Goal: Transaction & Acquisition: Obtain resource

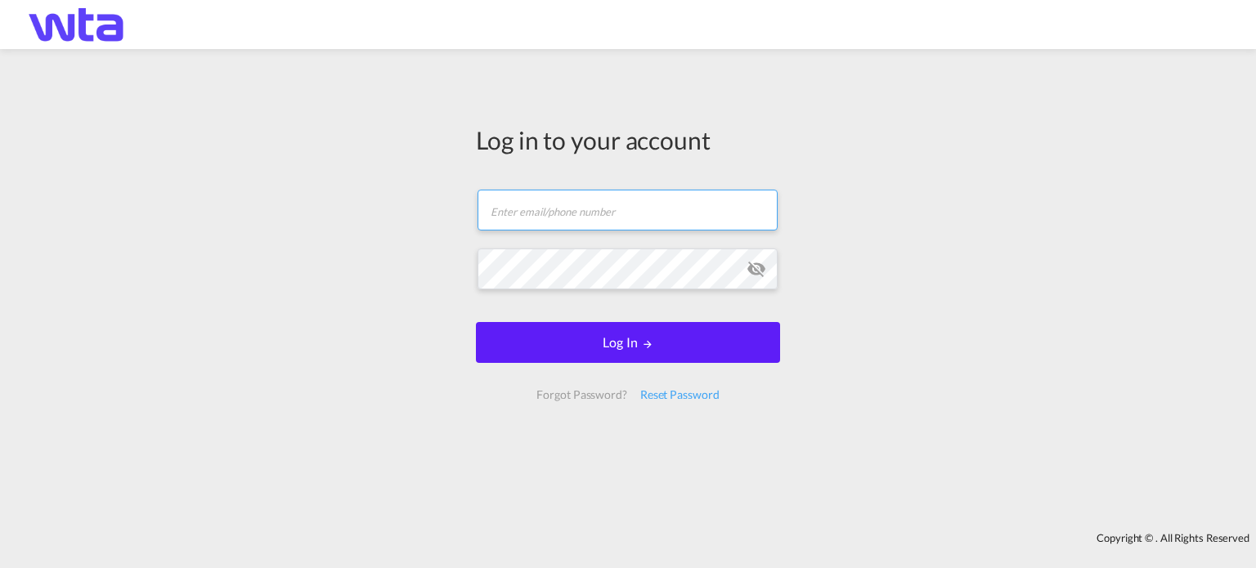
click at [510, 212] on input "text" at bounding box center [627, 210] width 300 height 41
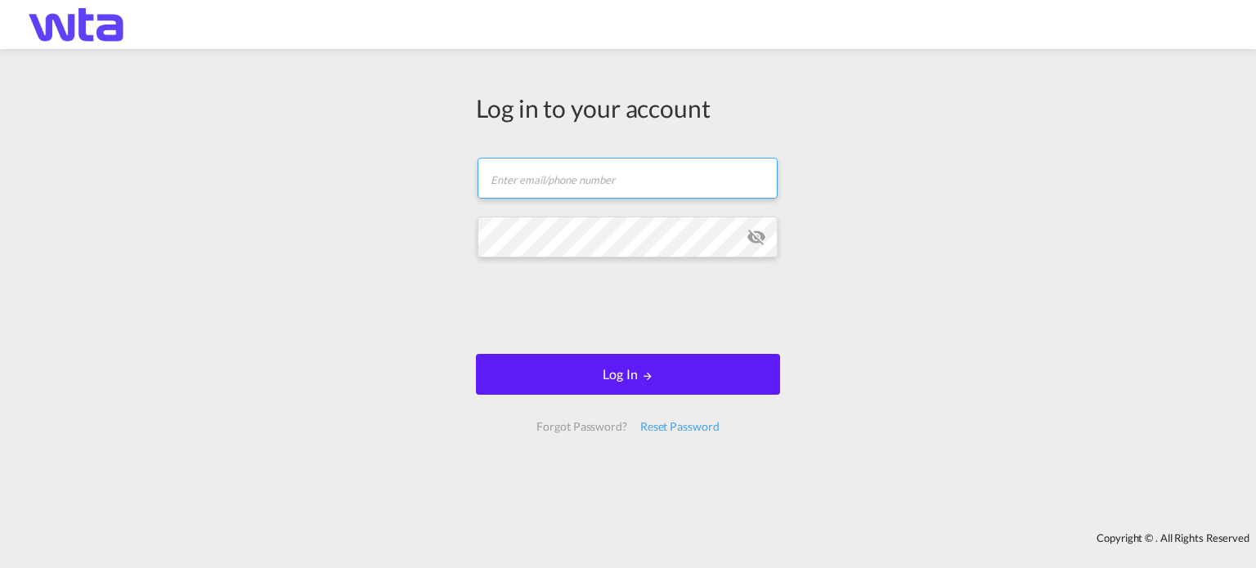
type input "[PERSON_NAME][EMAIL_ADDRESS][PERSON_NAME][DOMAIN_NAME]"
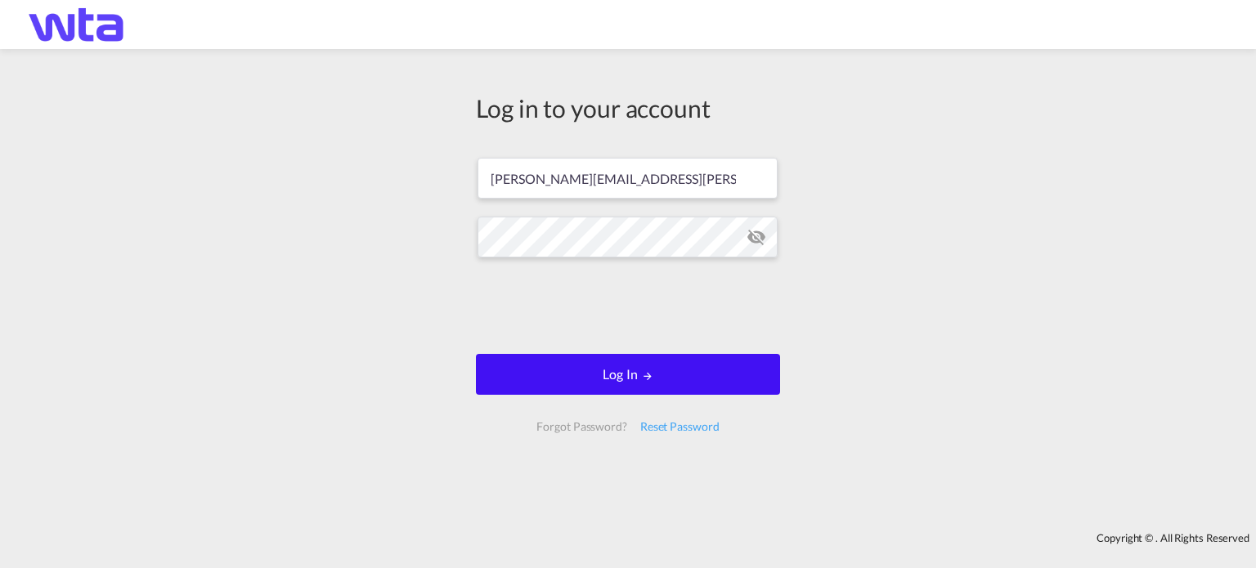
click at [618, 375] on button "Log In" at bounding box center [628, 374] width 304 height 41
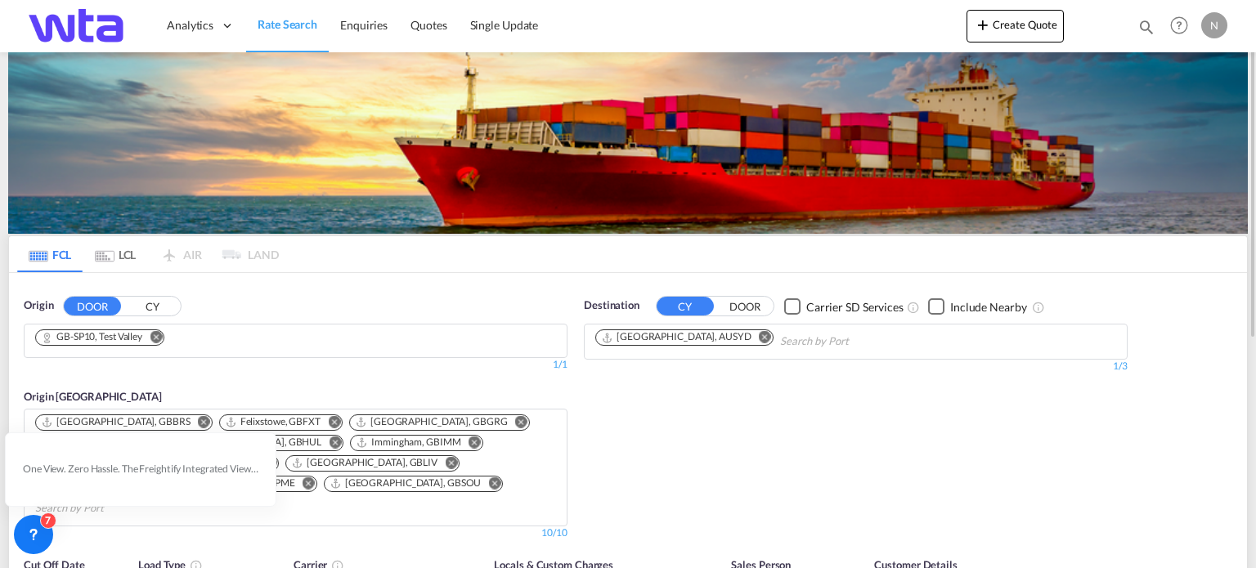
drag, startPoint x: 155, startPoint y: 337, endPoint x: 110, endPoint y: 343, distance: 45.4
click at [155, 337] on md-icon "Remove" at bounding box center [156, 337] width 12 height 12
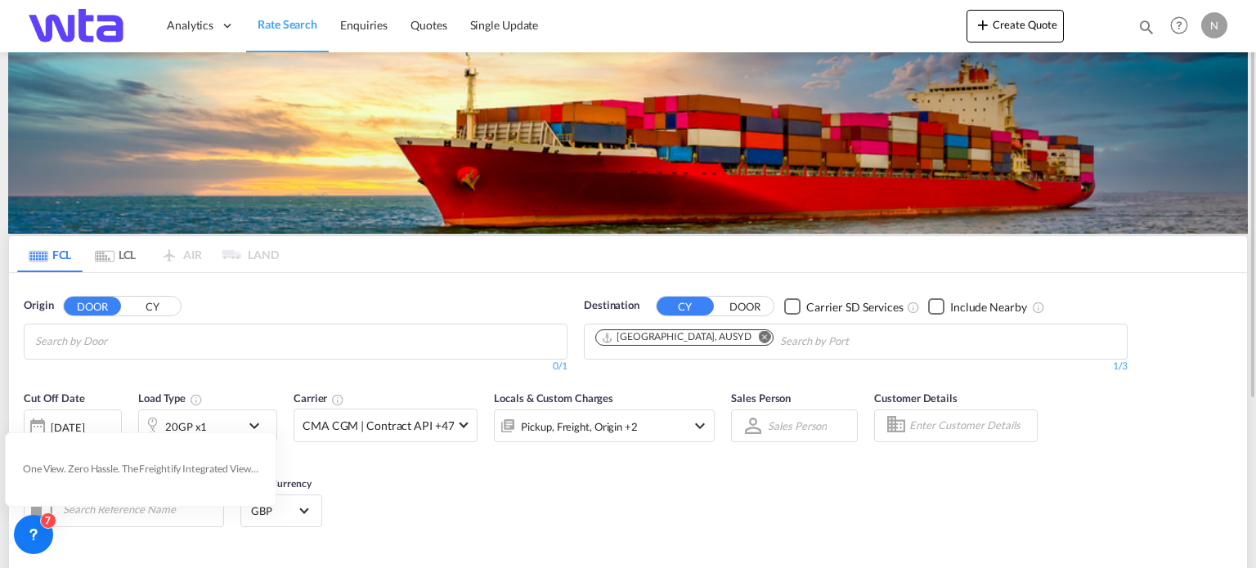
click at [92, 343] on input "Chips input." at bounding box center [112, 342] width 155 height 26
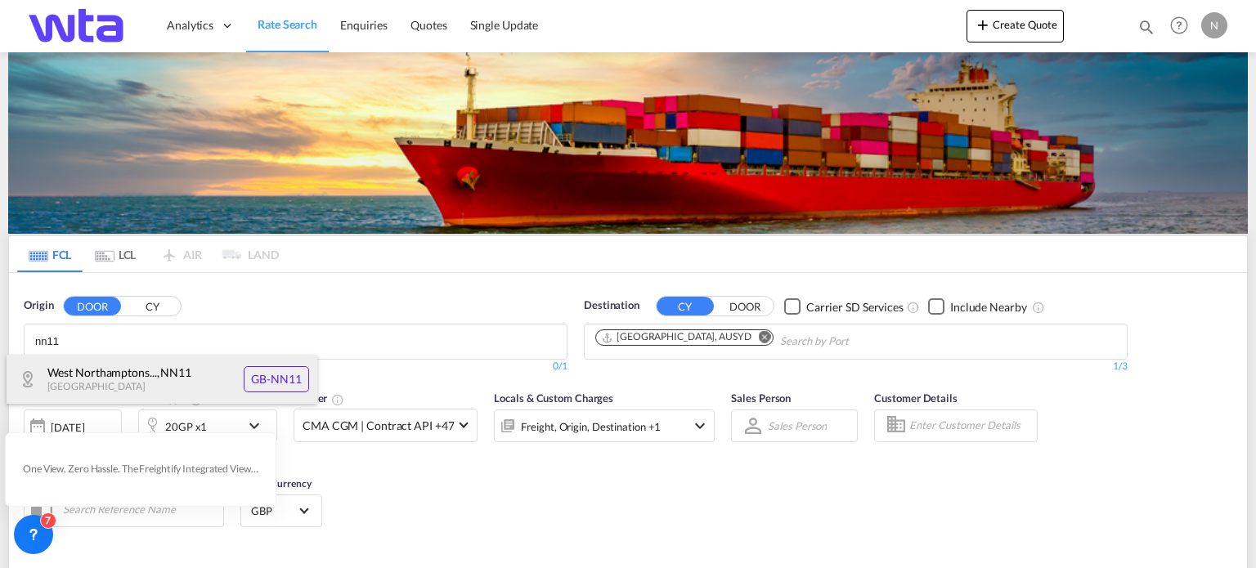
type input "nn11"
click at [268, 378] on div "West Northamptons... , NN11 United Kingdom GB-NN11" at bounding box center [162, 379] width 311 height 49
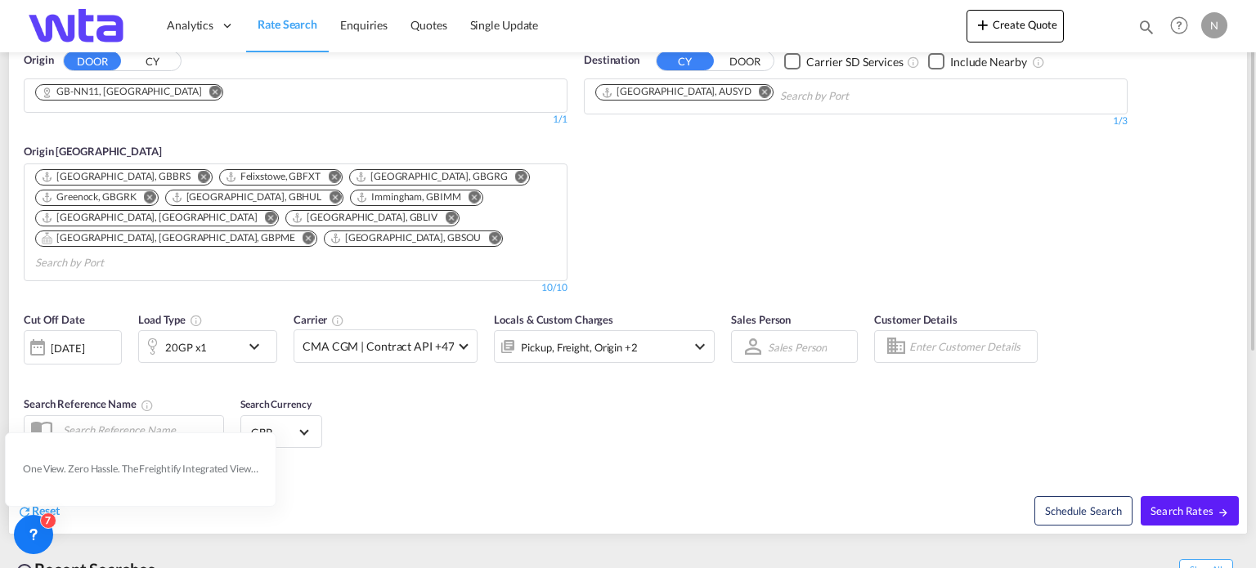
scroll to position [327, 0]
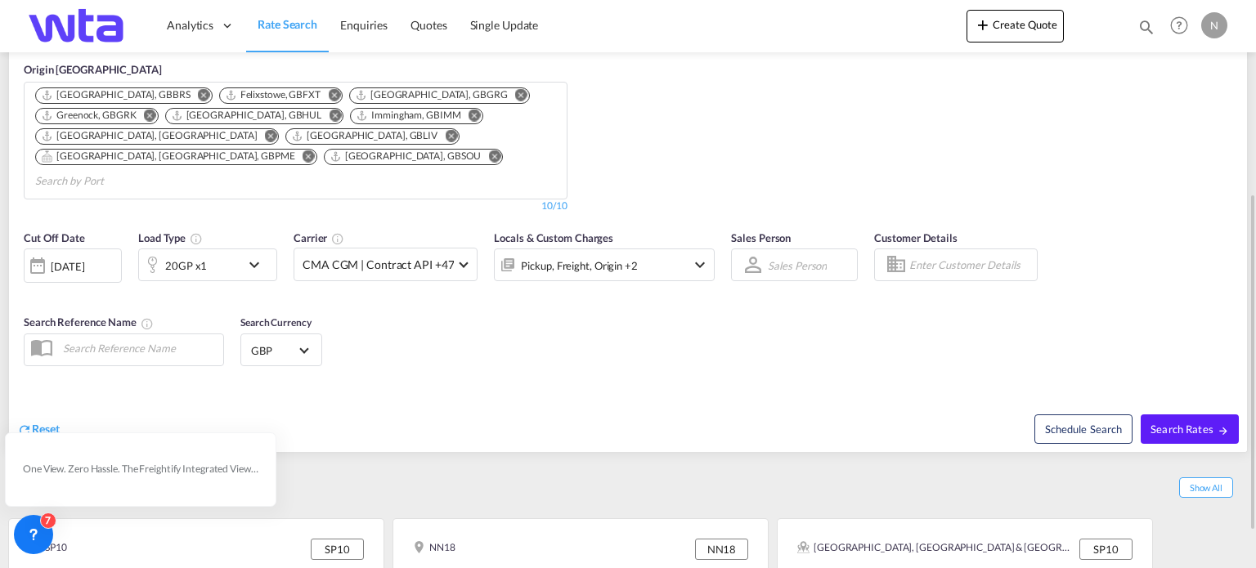
click at [255, 255] on md-icon "icon-chevron-down" at bounding box center [258, 265] width 28 height 20
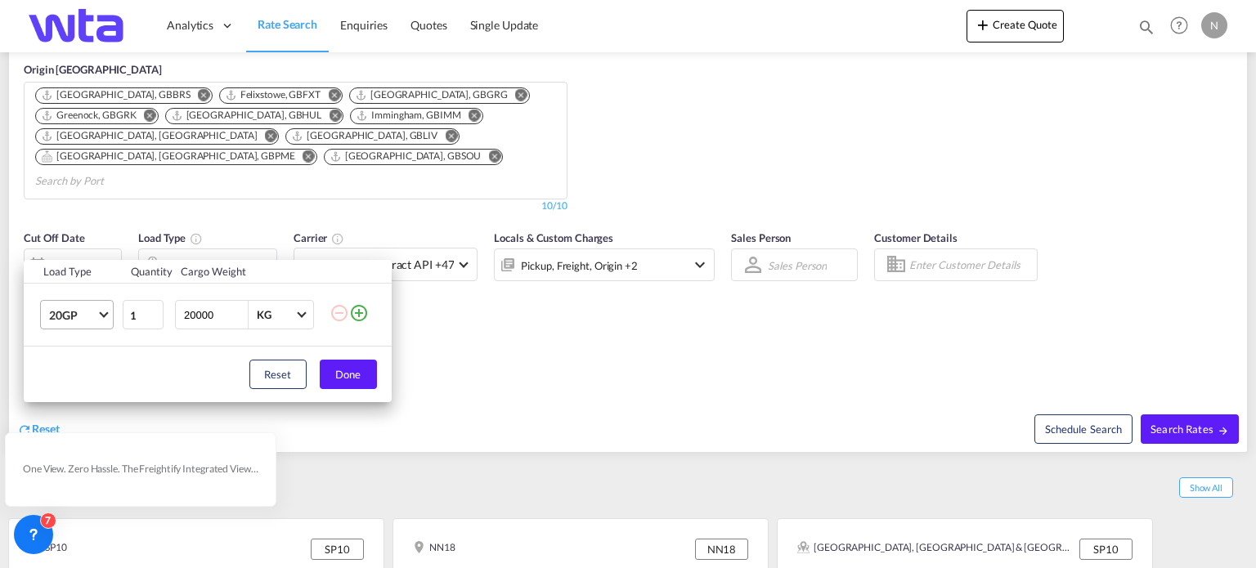
click at [102, 316] on span "Choose: \a20GP" at bounding box center [103, 313] width 9 height 9
click at [69, 392] on div "40HC" at bounding box center [63, 394] width 30 height 16
click at [341, 369] on button "Done" at bounding box center [348, 374] width 57 height 29
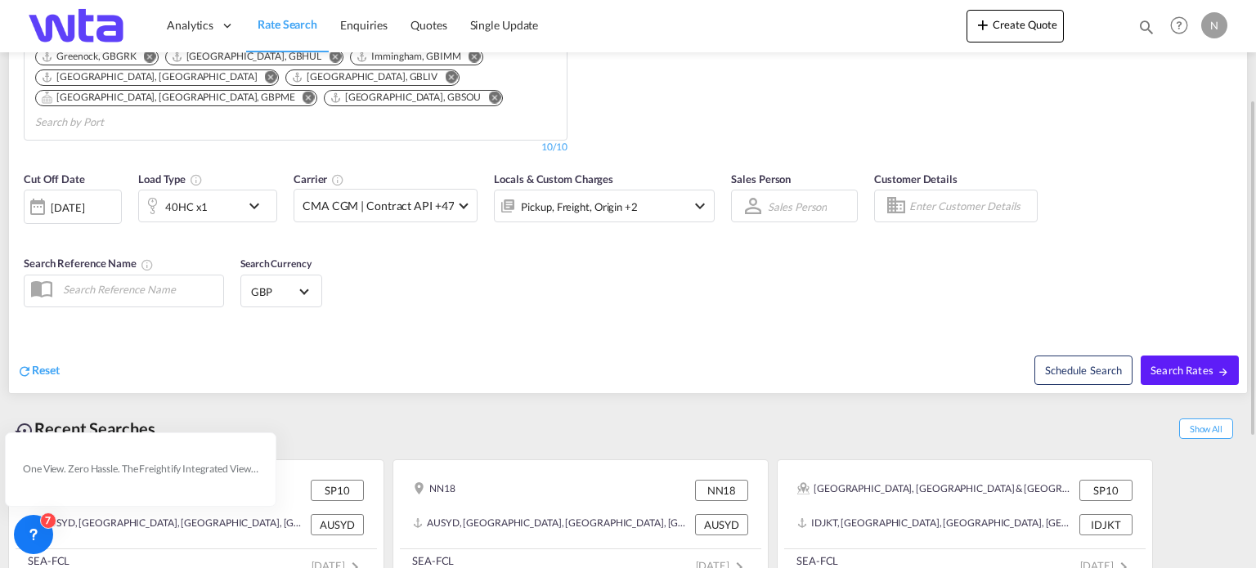
scroll to position [304, 0]
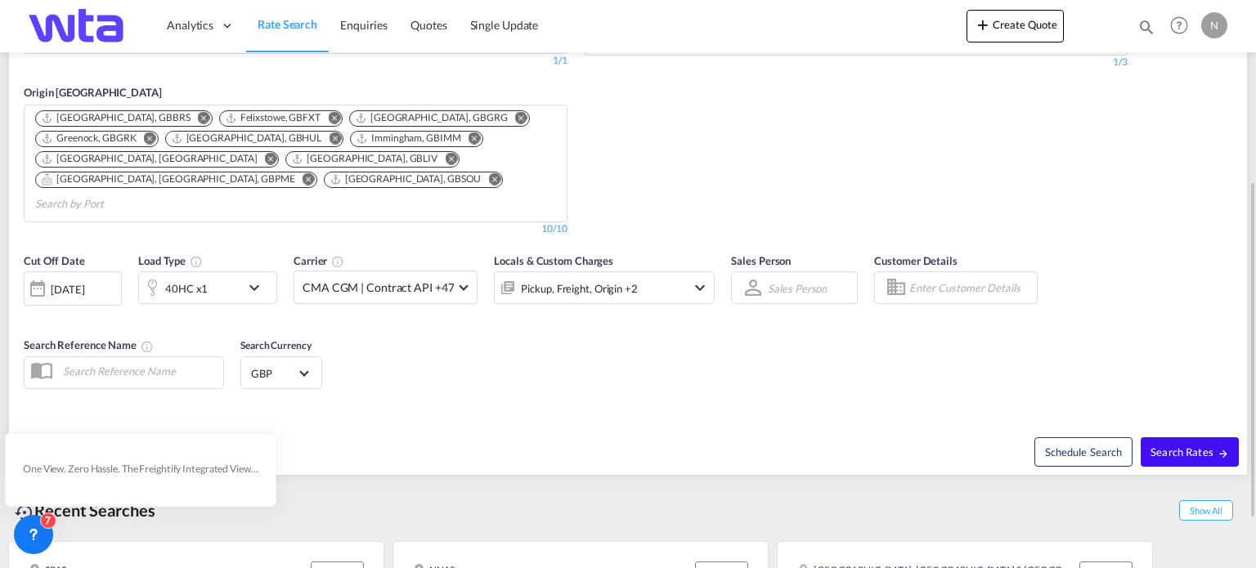
click at [1176, 446] on span "Search Rates" at bounding box center [1189, 452] width 78 height 13
type input "NN11 to AUSYD / 8 Oct 2025"
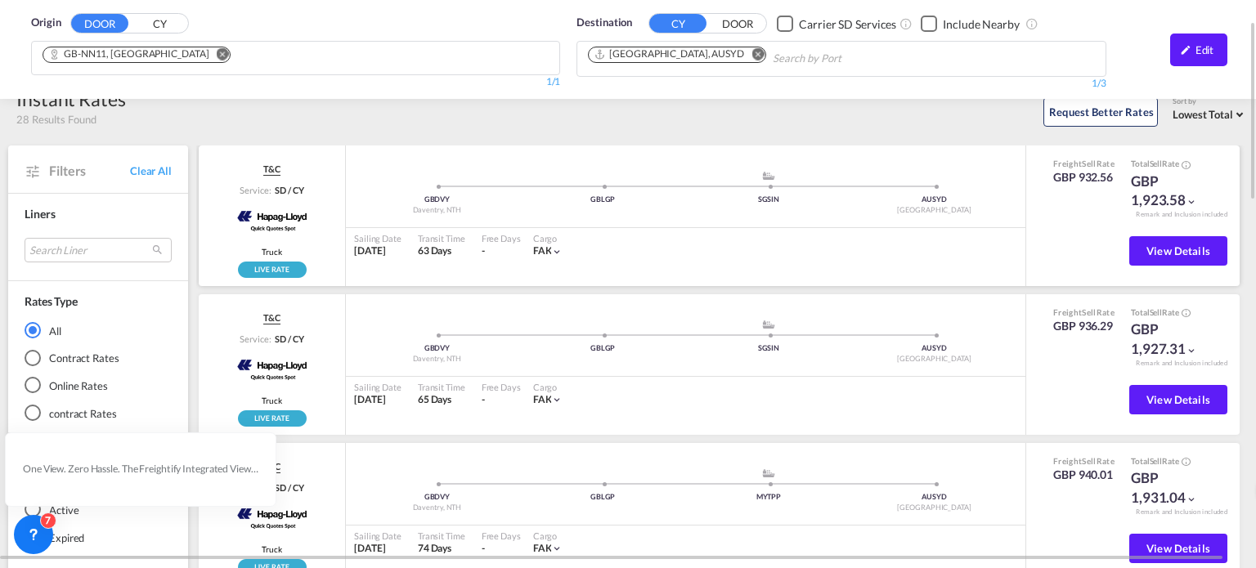
scroll to position [78, 0]
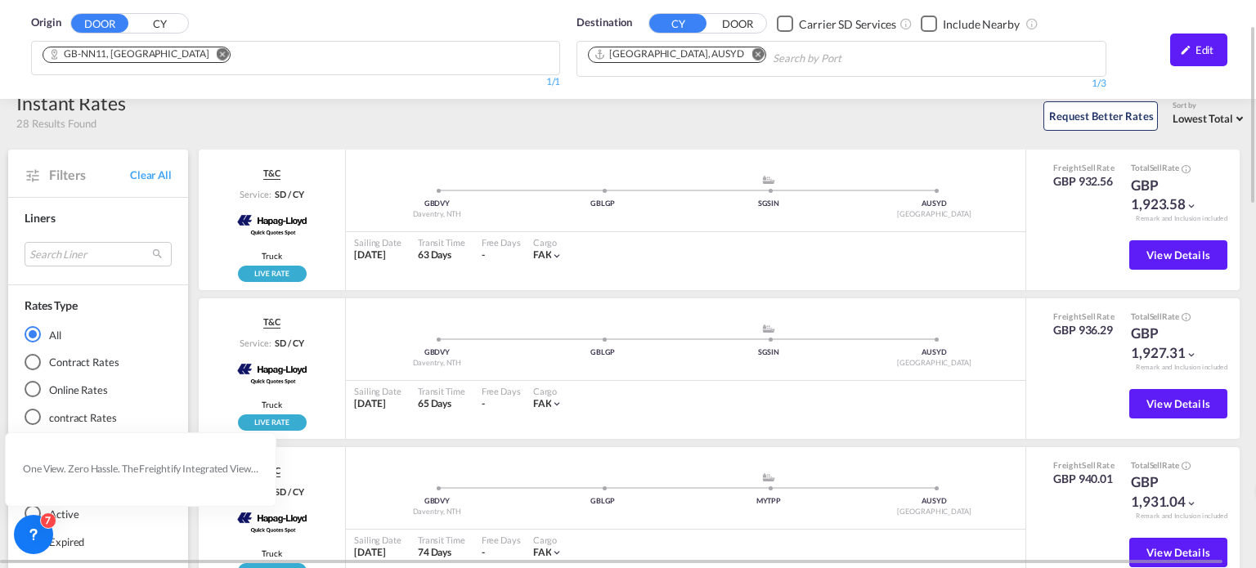
click at [751, 52] on md-icon "Remove" at bounding box center [757, 54] width 12 height 12
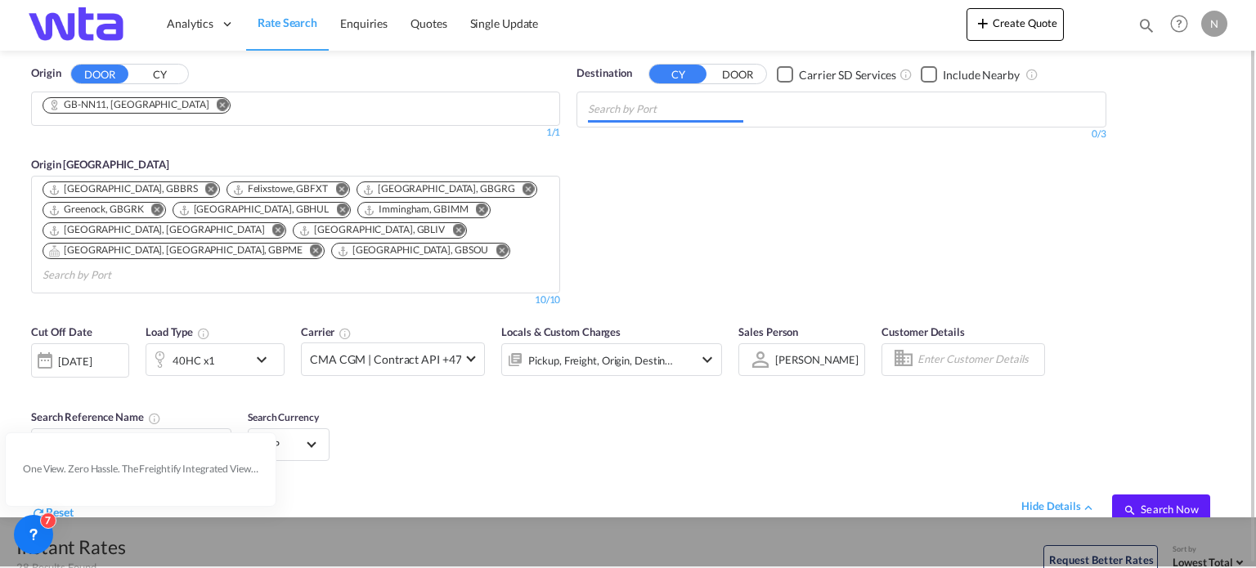
scroll to position [0, 0]
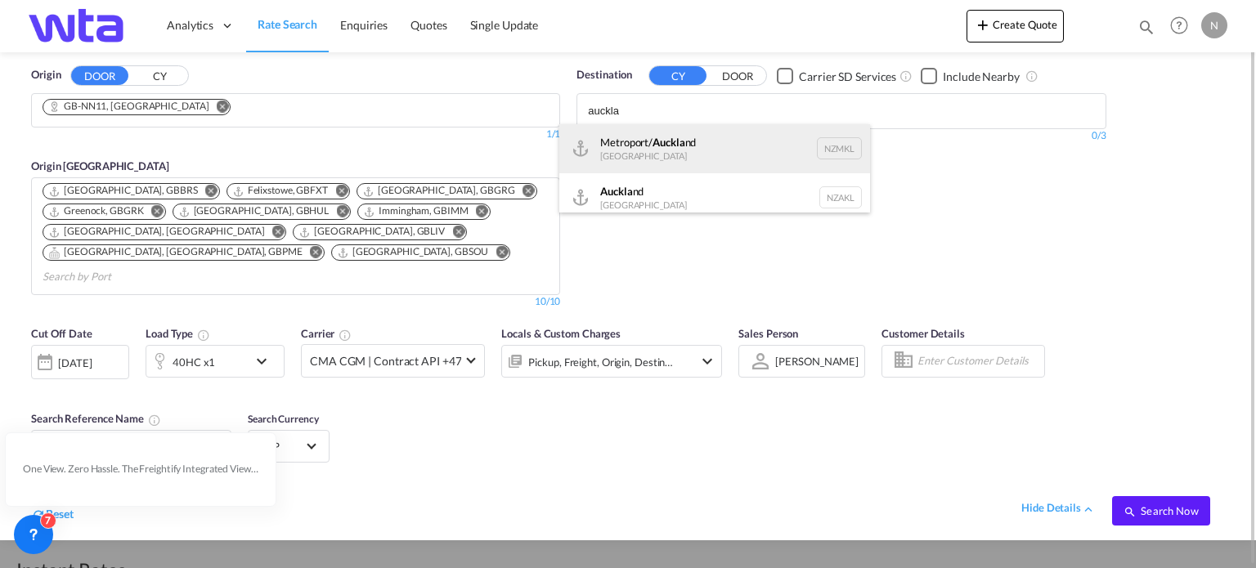
type input "auckla"
click at [820, 145] on div "Metroport/ Auckla nd New Zealand NZMKL" at bounding box center [714, 148] width 311 height 49
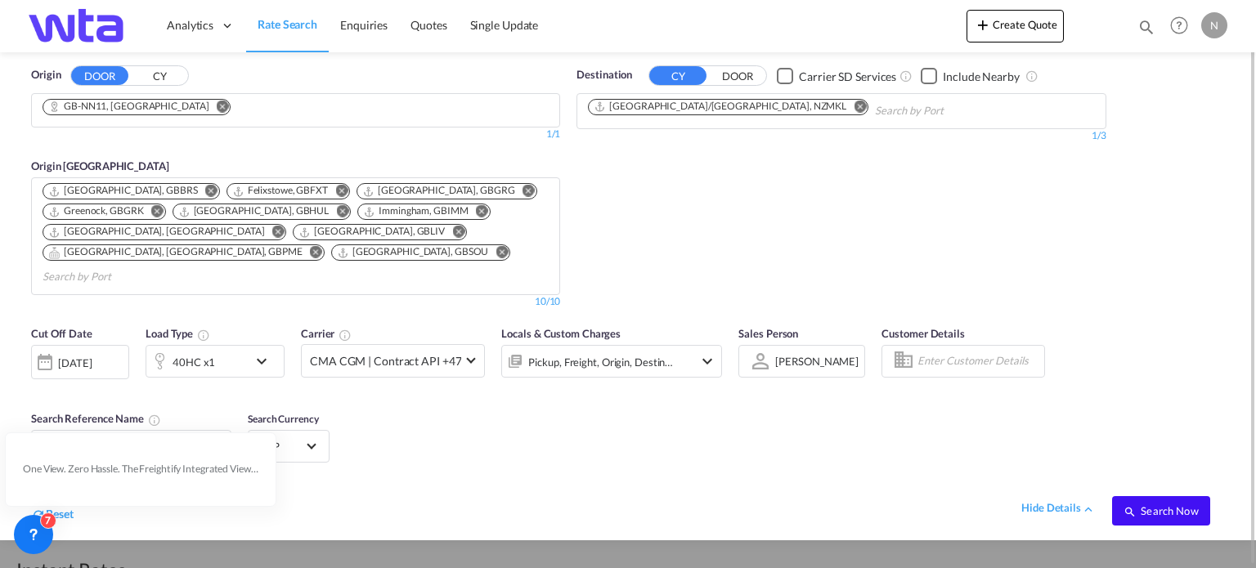
click at [1157, 504] on span "Search Now" at bounding box center [1160, 510] width 74 height 13
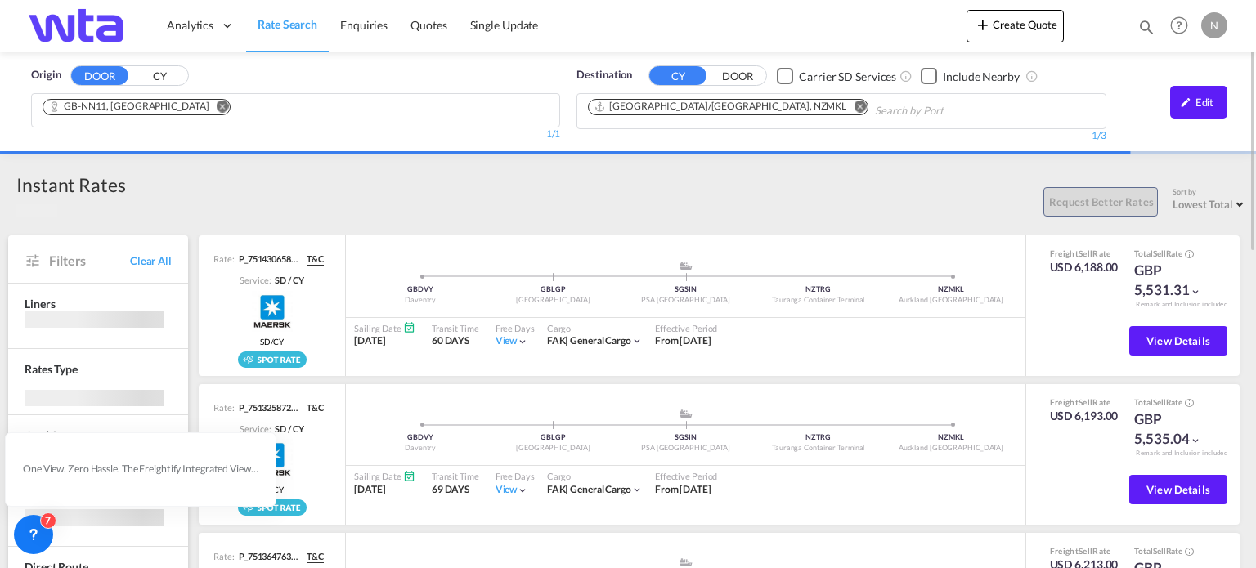
click at [853, 105] on md-icon "Remove" at bounding box center [859, 107] width 12 height 12
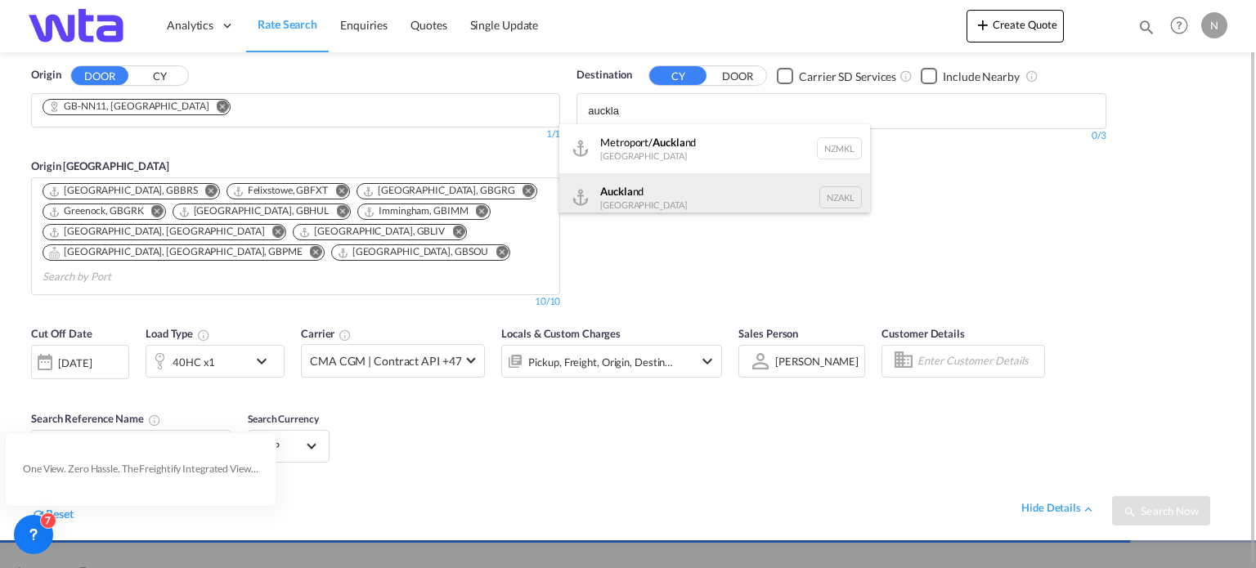
type input "auckla"
click at [674, 195] on div "Auckla nd New Zealand NZAKL" at bounding box center [714, 197] width 311 height 49
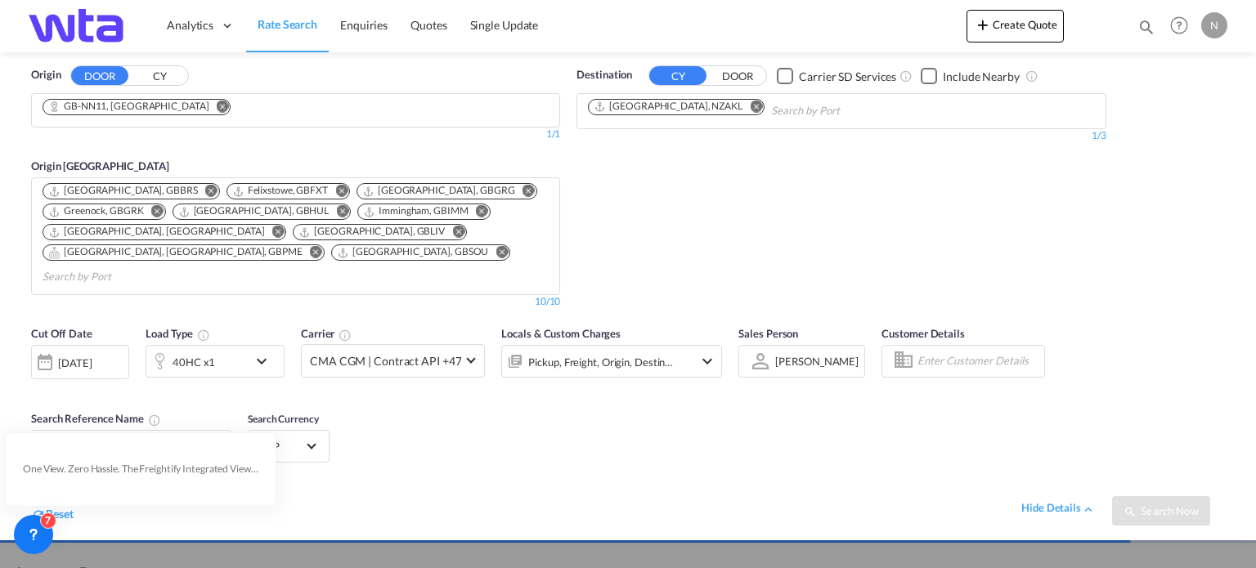
scroll to position [1, 0]
click at [404, 470] on div "Reset hide details Search Now" at bounding box center [628, 501] width 1210 height 63
click at [1073, 499] on div "hide details" at bounding box center [1058, 507] width 74 height 16
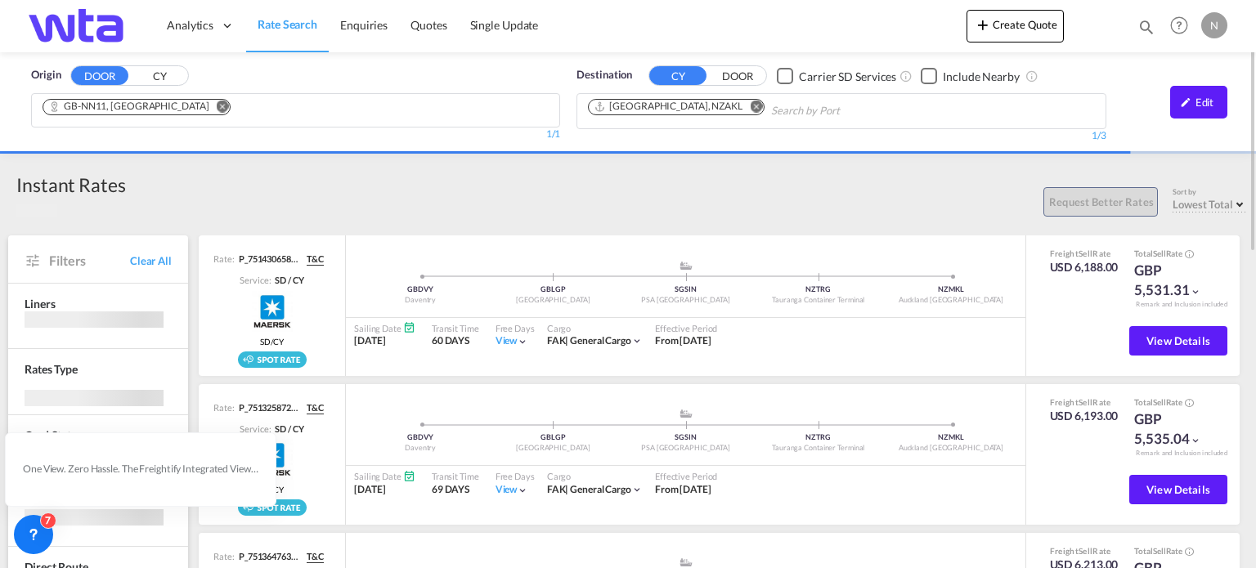
click at [298, 32] on span "Rate Search" at bounding box center [288, 24] width 60 height 16
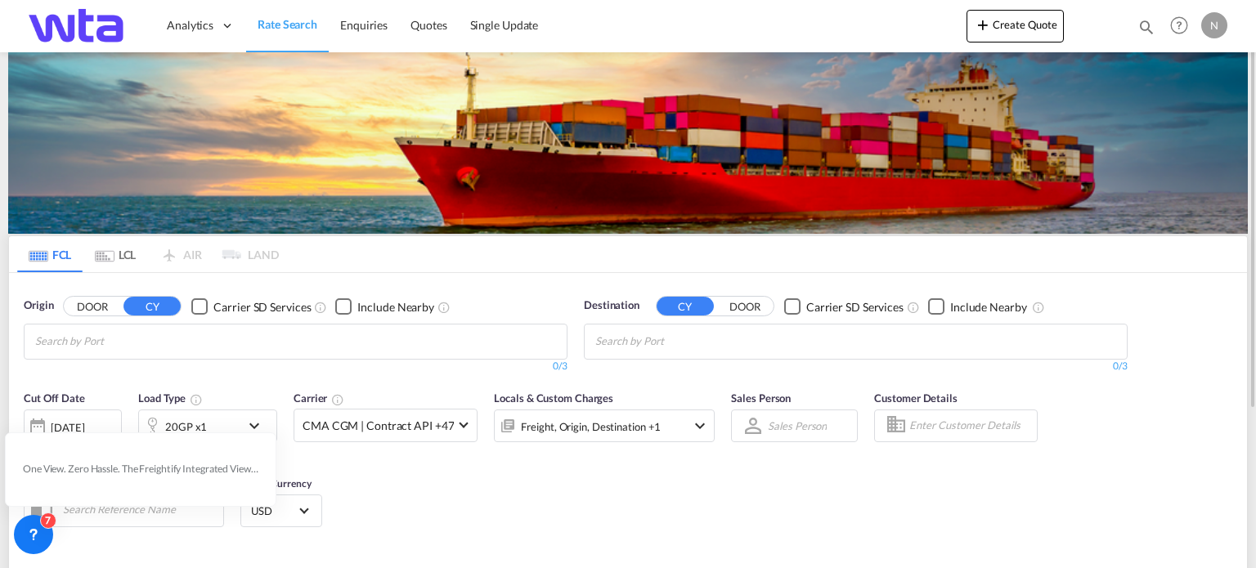
click at [150, 343] on input "Chips input." at bounding box center [112, 342] width 155 height 26
type input "nn11"
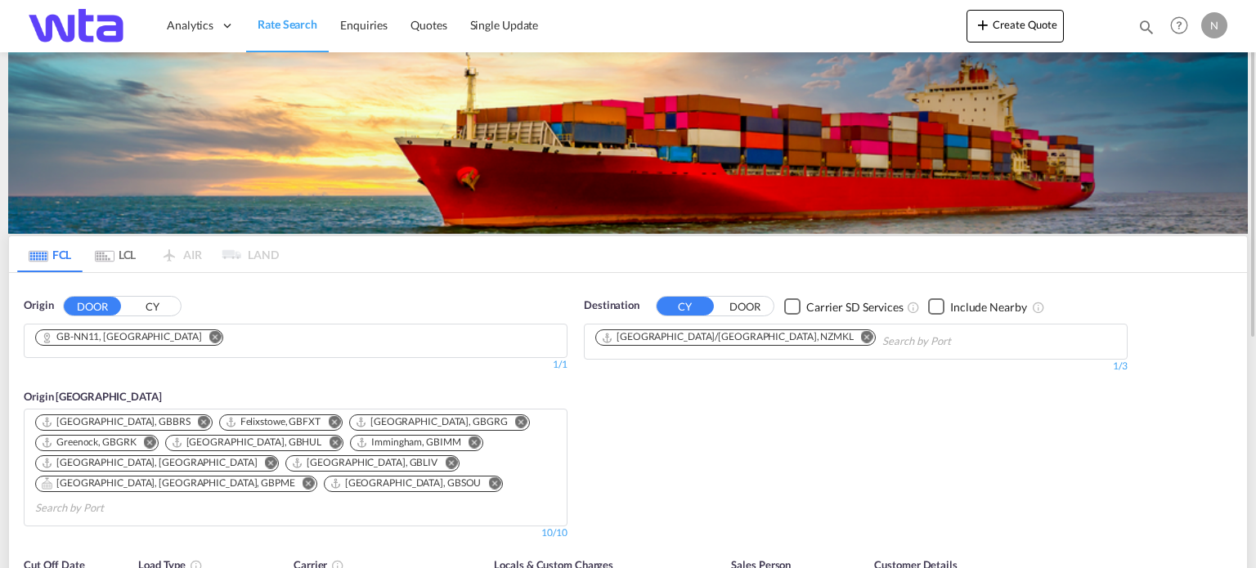
click at [861, 337] on md-icon "Remove" at bounding box center [867, 337] width 12 height 12
click at [718, 343] on body "Analytics Reports Dashboard Rate Search Enquiries Quotes" at bounding box center [628, 284] width 1256 height 568
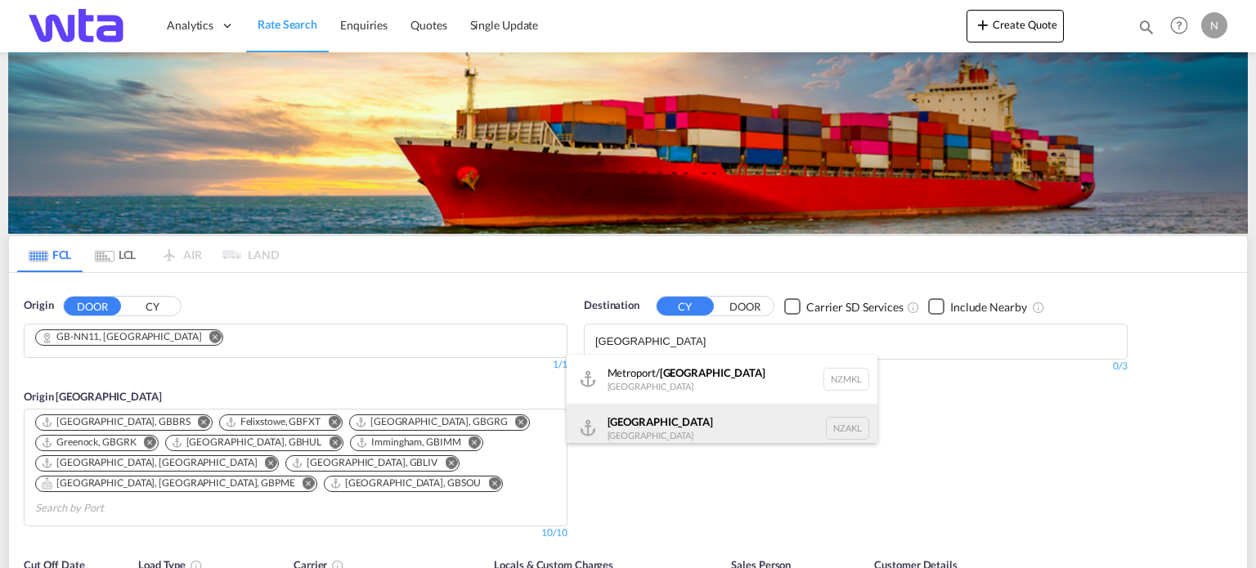
type input "[GEOGRAPHIC_DATA]"
click at [667, 437] on div "[GEOGRAPHIC_DATA] [GEOGRAPHIC_DATA] NZAKL" at bounding box center [722, 428] width 311 height 49
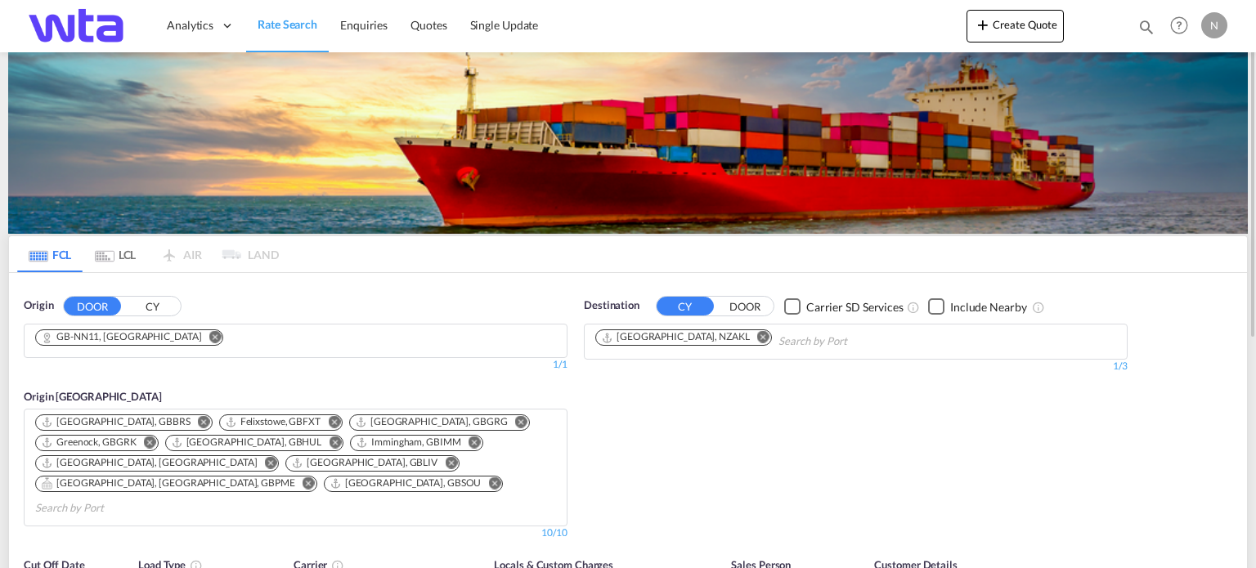
scroll to position [245, 0]
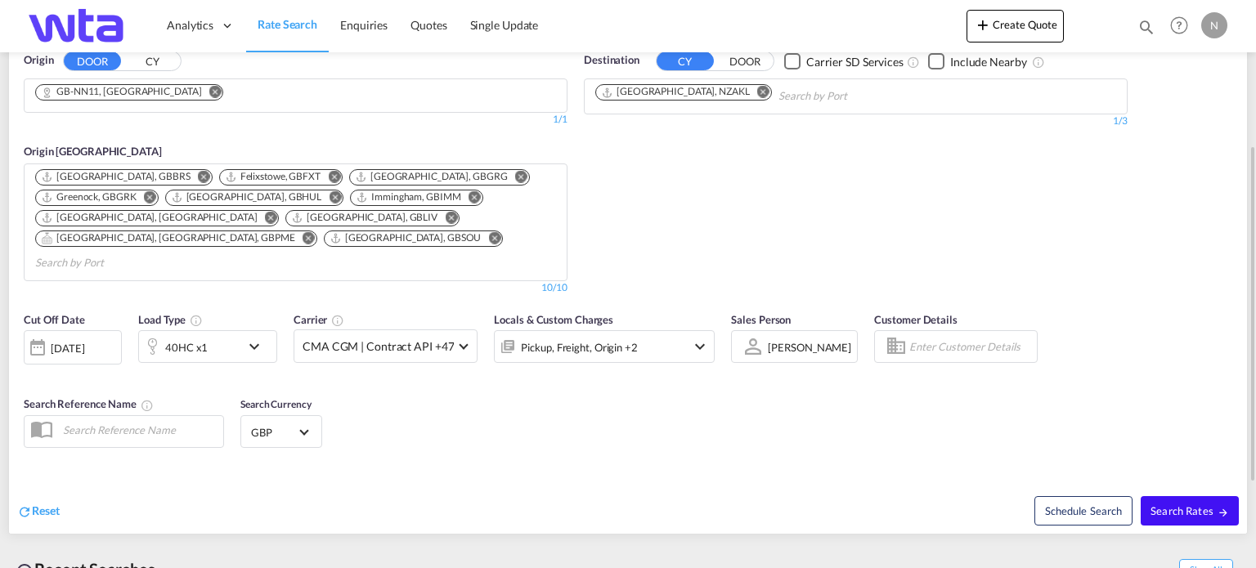
click at [1159, 504] on span "Search Rates" at bounding box center [1189, 510] width 78 height 13
type input "NN11 to NZAKL / [DATE]"
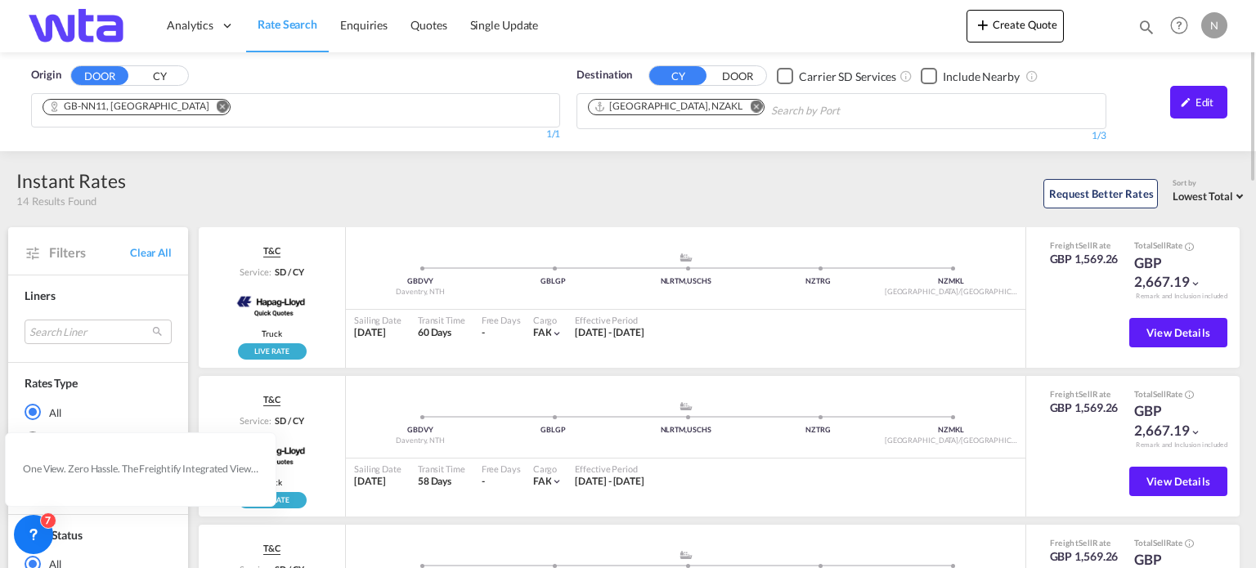
click at [298, 31] on span "Rate Search" at bounding box center [288, 24] width 60 height 14
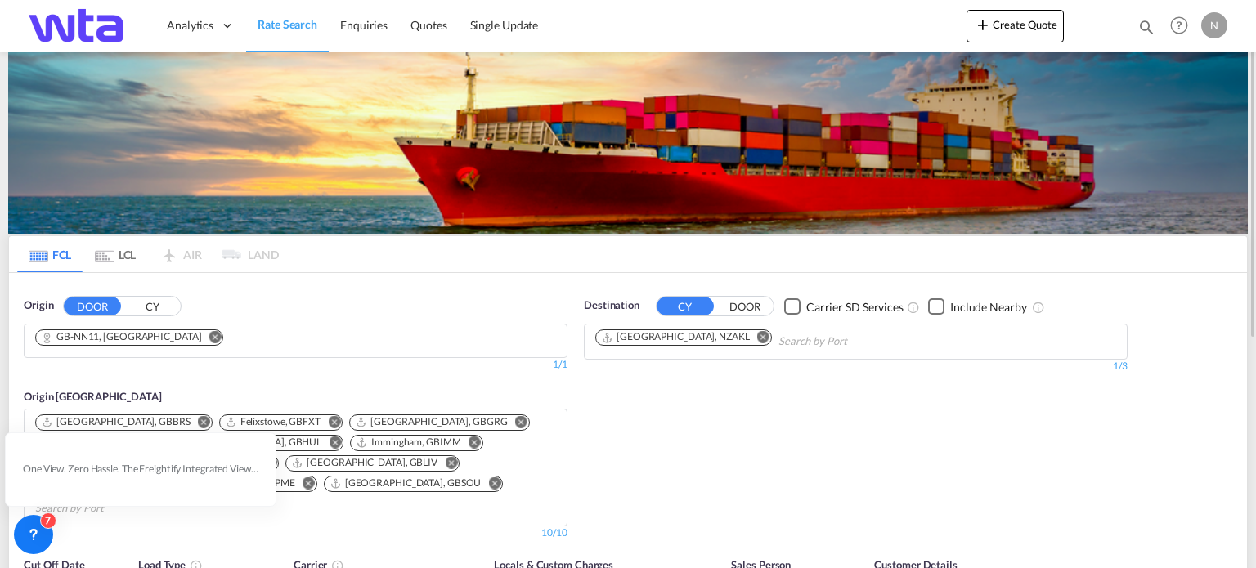
click at [222, 336] on md-icon "Remove" at bounding box center [215, 337] width 12 height 12
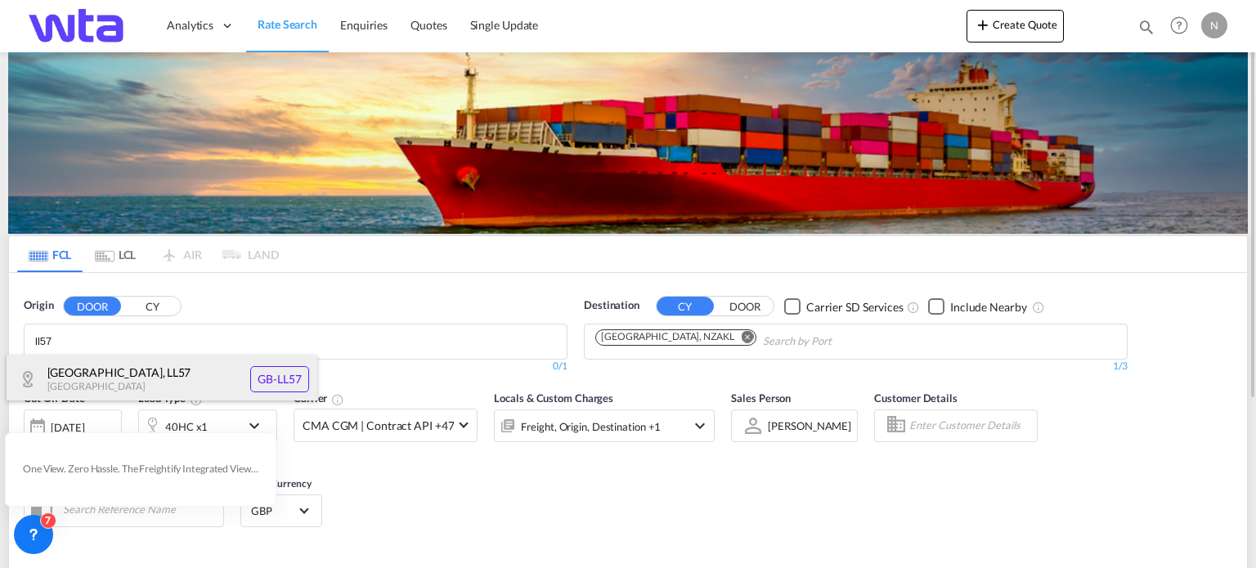
type input "ll57"
click at [275, 375] on div "[GEOGRAPHIC_DATA] , LL57 [GEOGRAPHIC_DATA] [GEOGRAPHIC_DATA]-LL57" at bounding box center [162, 379] width 311 height 49
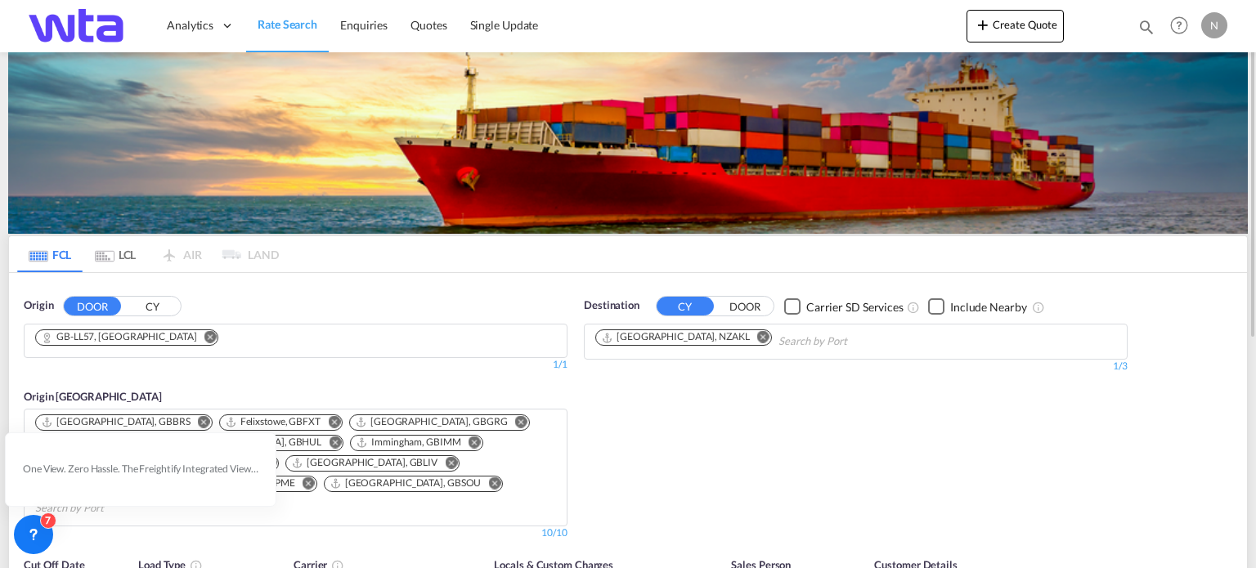
click at [757, 340] on md-icon "Remove" at bounding box center [763, 337] width 12 height 12
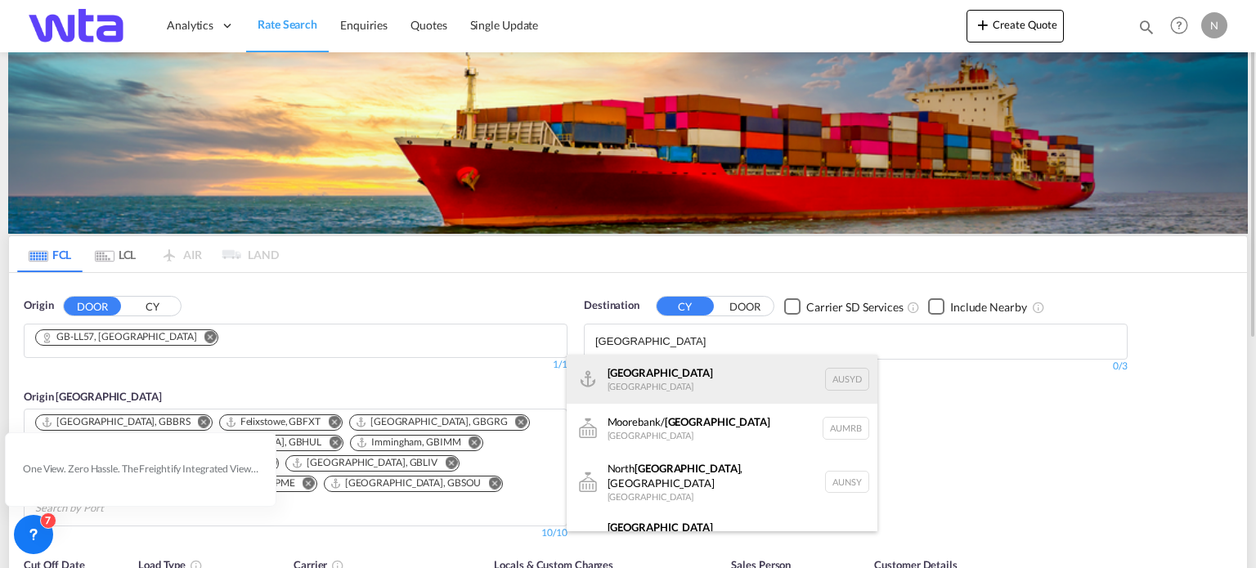
type input "[GEOGRAPHIC_DATA]"
click at [788, 379] on div "[GEOGRAPHIC_DATA] [GEOGRAPHIC_DATA] AUSYD" at bounding box center [722, 379] width 311 height 49
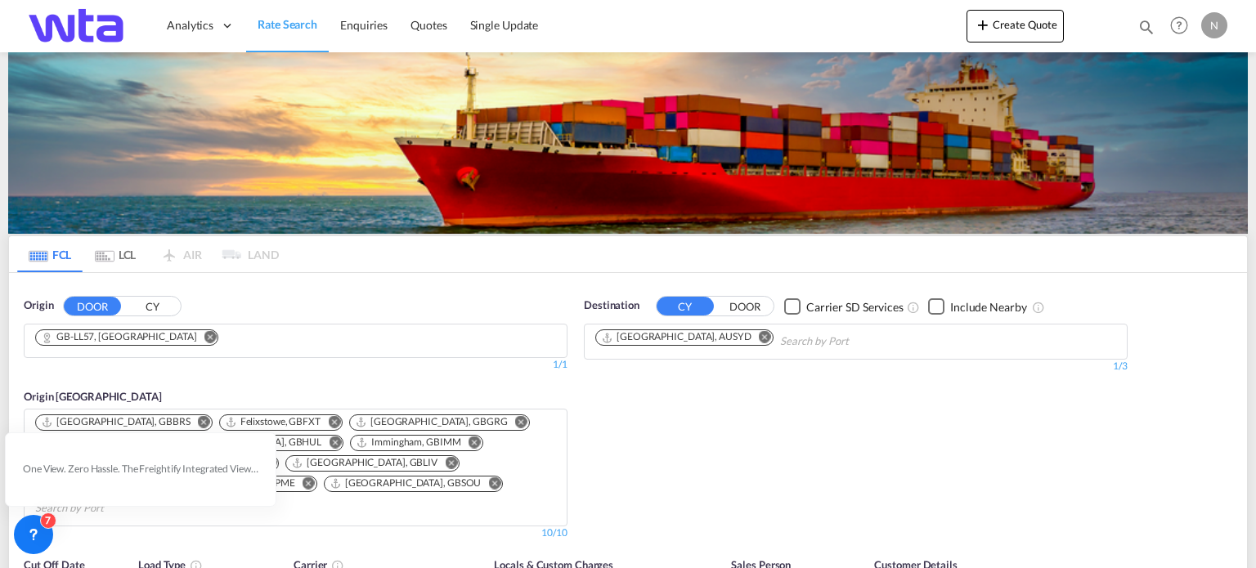
scroll to position [245, 0]
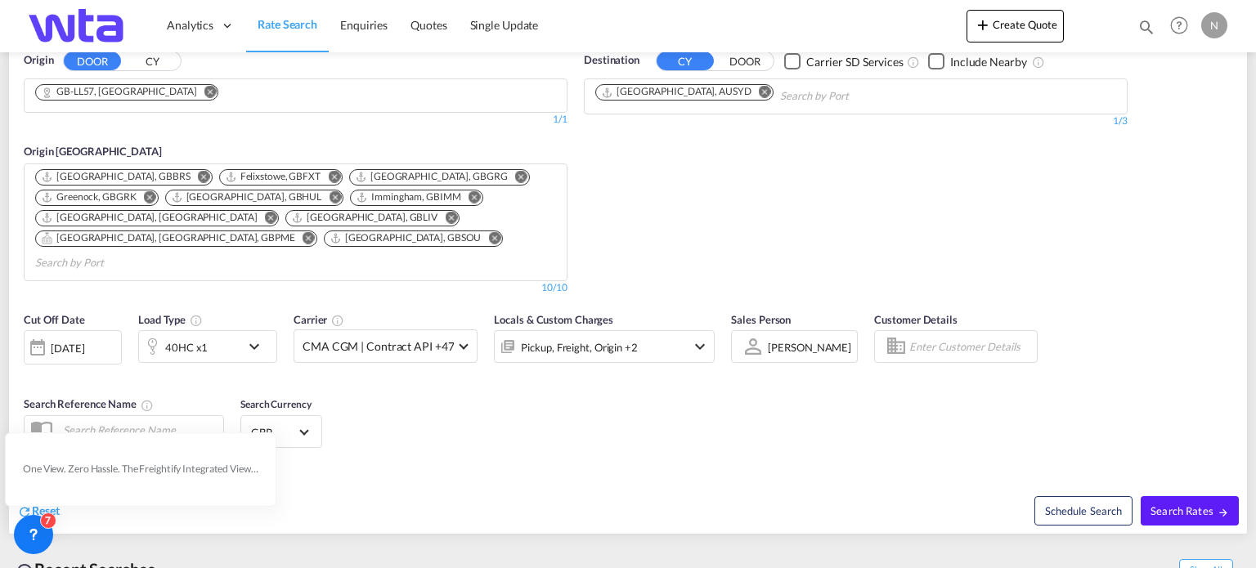
click at [255, 337] on md-icon "icon-chevron-down" at bounding box center [258, 347] width 28 height 20
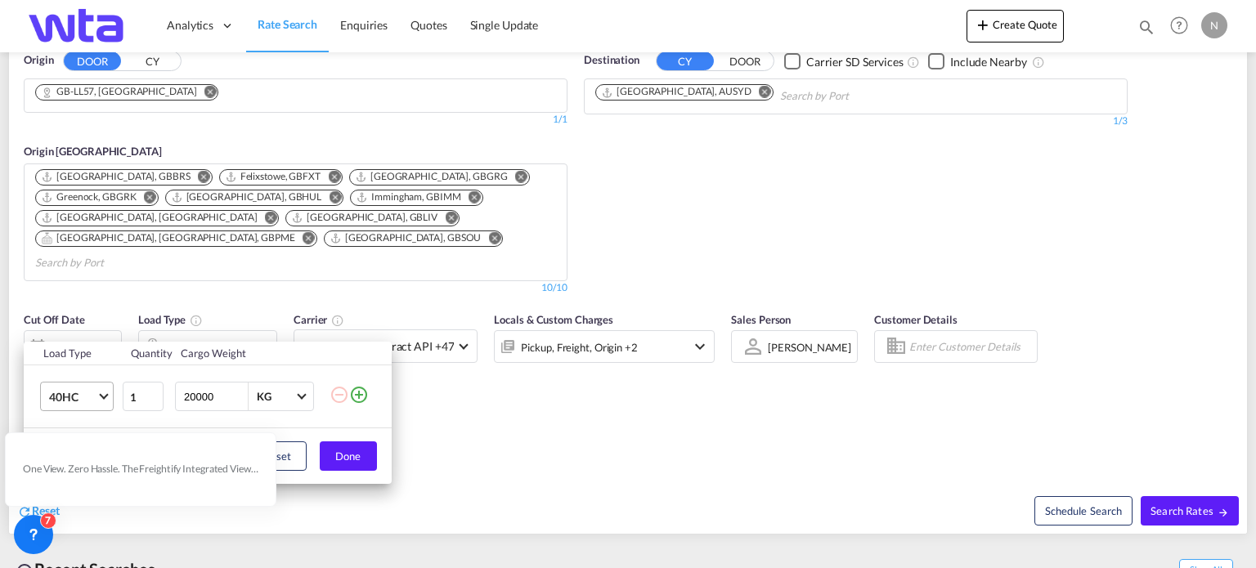
click at [105, 395] on span "Choose: \a40HC" at bounding box center [103, 395] width 9 height 9
click at [72, 311] on div "20GP" at bounding box center [62, 319] width 29 height 16
click at [234, 397] on input "19999" at bounding box center [214, 397] width 65 height 28
drag, startPoint x: 221, startPoint y: 392, endPoint x: 124, endPoint y: 379, distance: 97.5
click at [124, 379] on tr "20GP 1 19999 KG KG" at bounding box center [208, 396] width 368 height 63
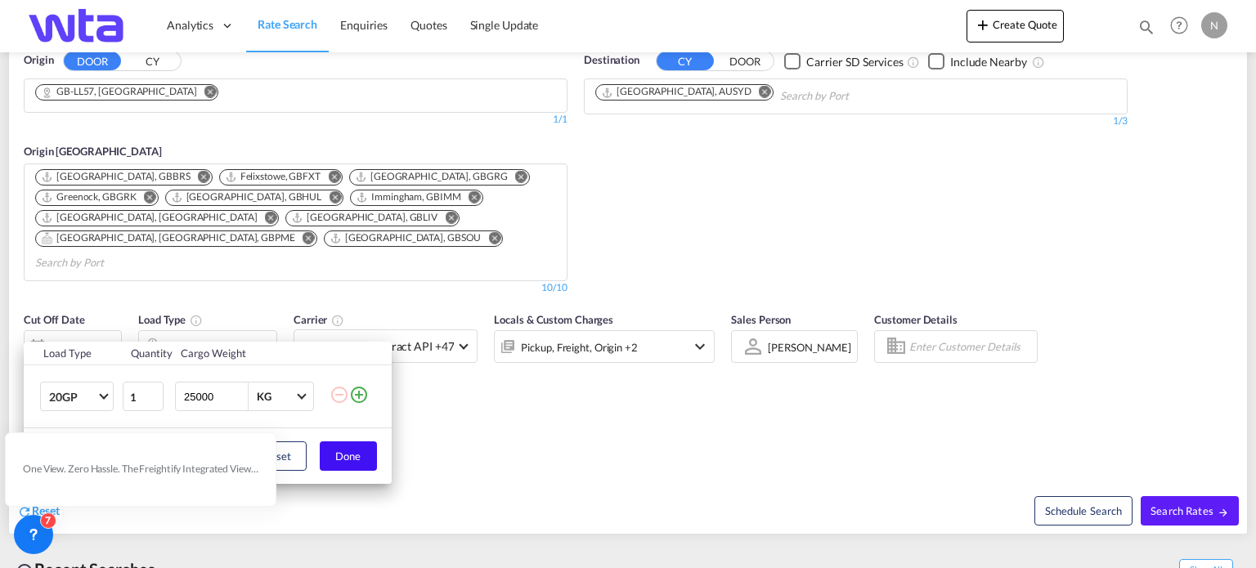
type input "25000"
click at [345, 449] on button "Done" at bounding box center [348, 455] width 57 height 29
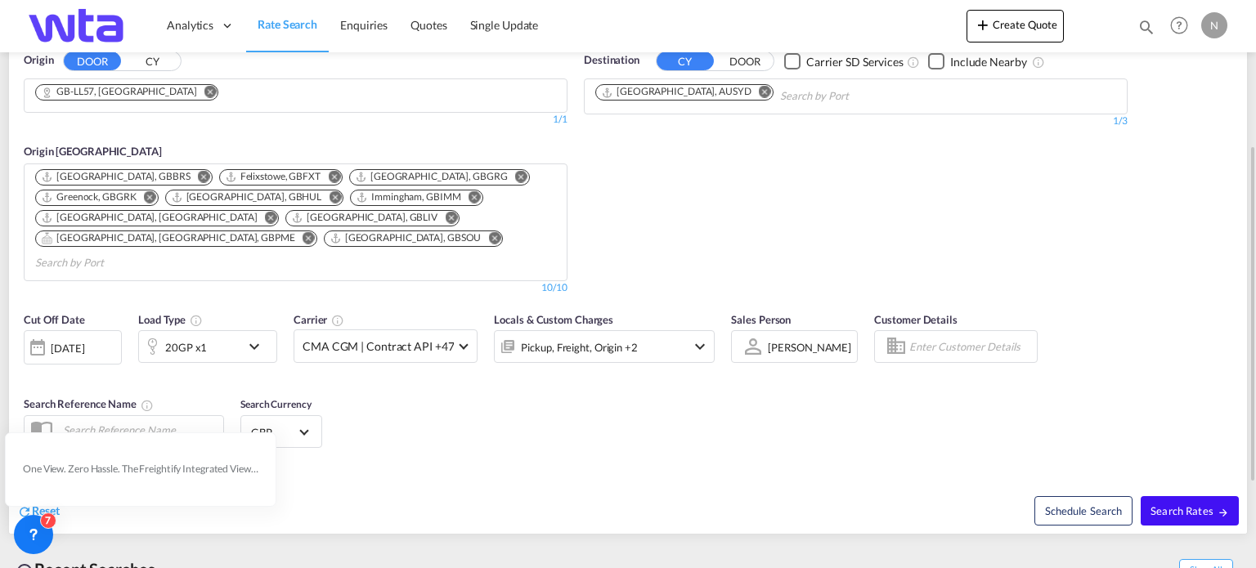
click at [1161, 504] on span "Search Rates" at bounding box center [1189, 510] width 78 height 13
type input "LL57 to AUSYD / [DATE]"
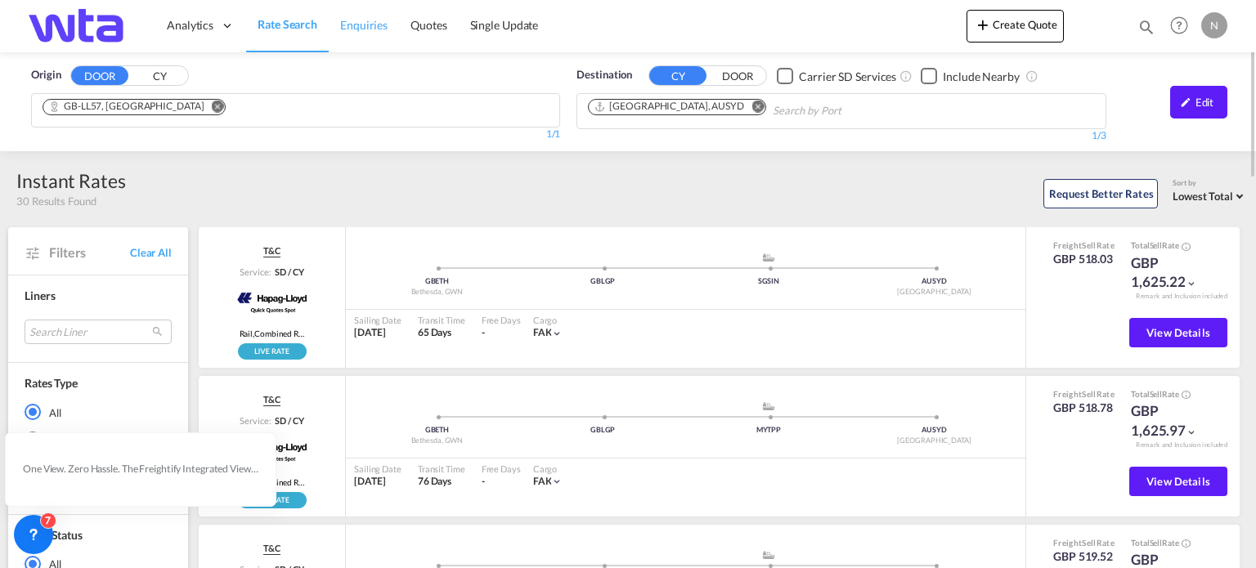
drag, startPoint x: 307, startPoint y: 29, endPoint x: 359, endPoint y: 37, distance: 52.1
click at [307, 29] on span "Rate Search" at bounding box center [288, 24] width 60 height 14
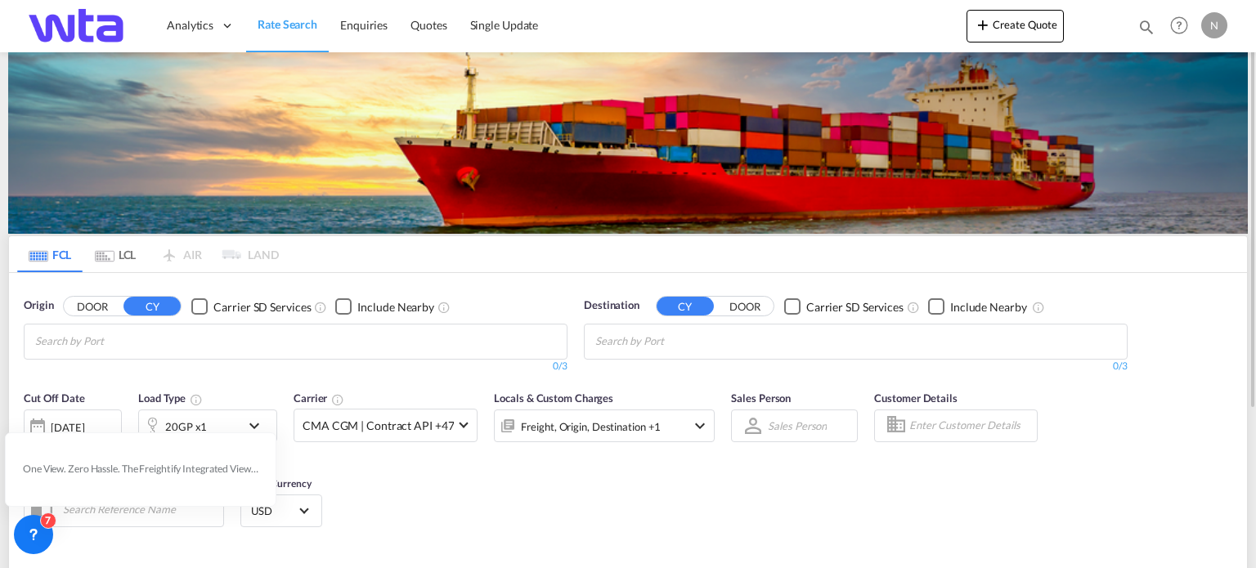
click at [65, 338] on input "Chips input." at bounding box center [112, 342] width 155 height 26
click at [92, 303] on button "DOOR" at bounding box center [92, 307] width 57 height 19
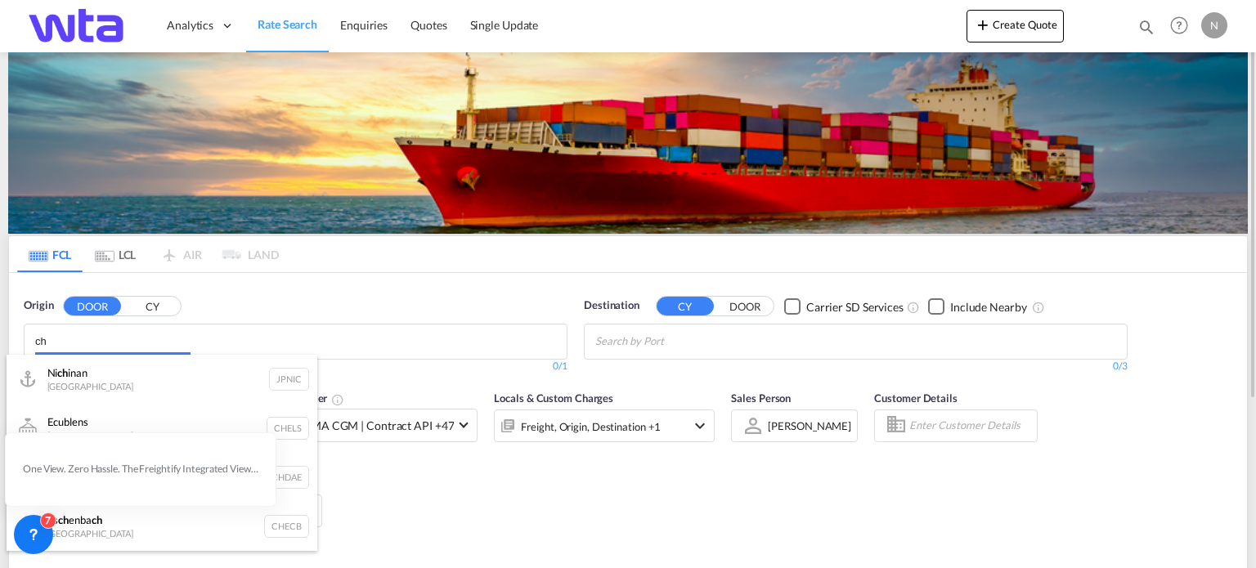
click at [67, 342] on body "Analytics Reports Dashboard Rate Search Enquiries Quotes" at bounding box center [628, 284] width 1256 height 568
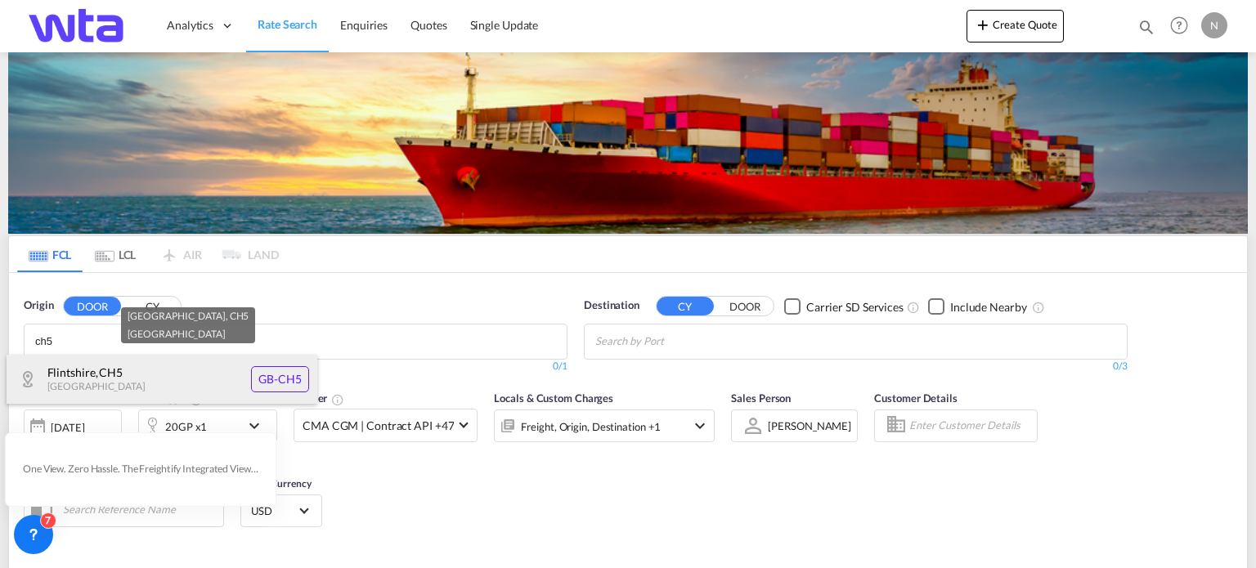
type input "ch5"
click at [271, 374] on div "[GEOGRAPHIC_DATA] , [GEOGRAPHIC_DATA] [GEOGRAPHIC_DATA]-CH5" at bounding box center [162, 379] width 311 height 49
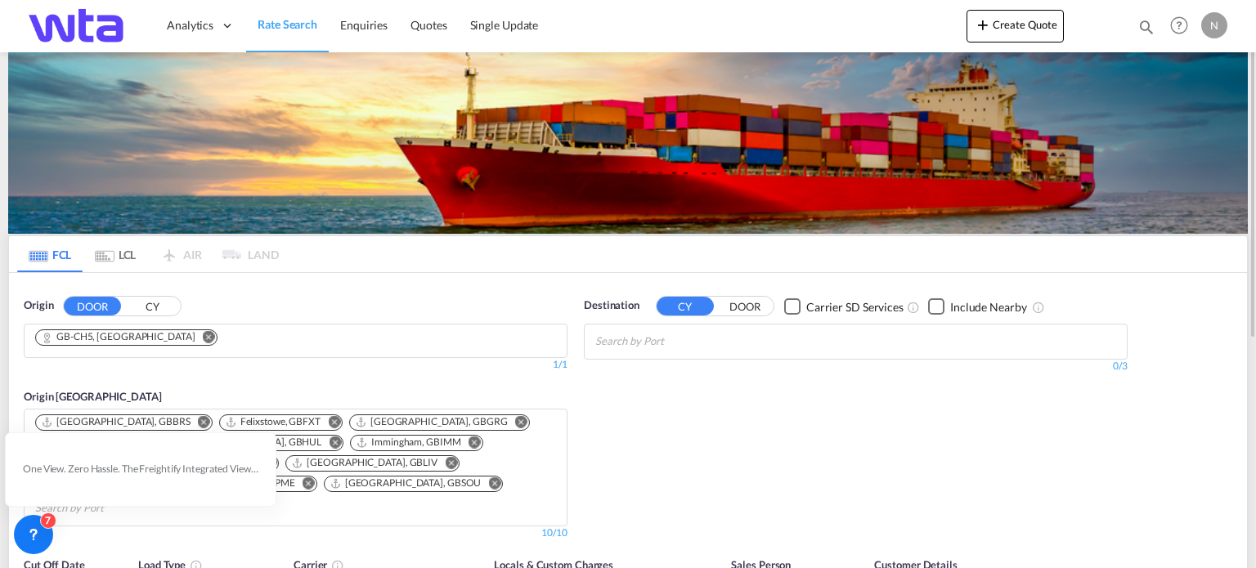
click at [659, 346] on input "Chips input." at bounding box center [672, 342] width 155 height 26
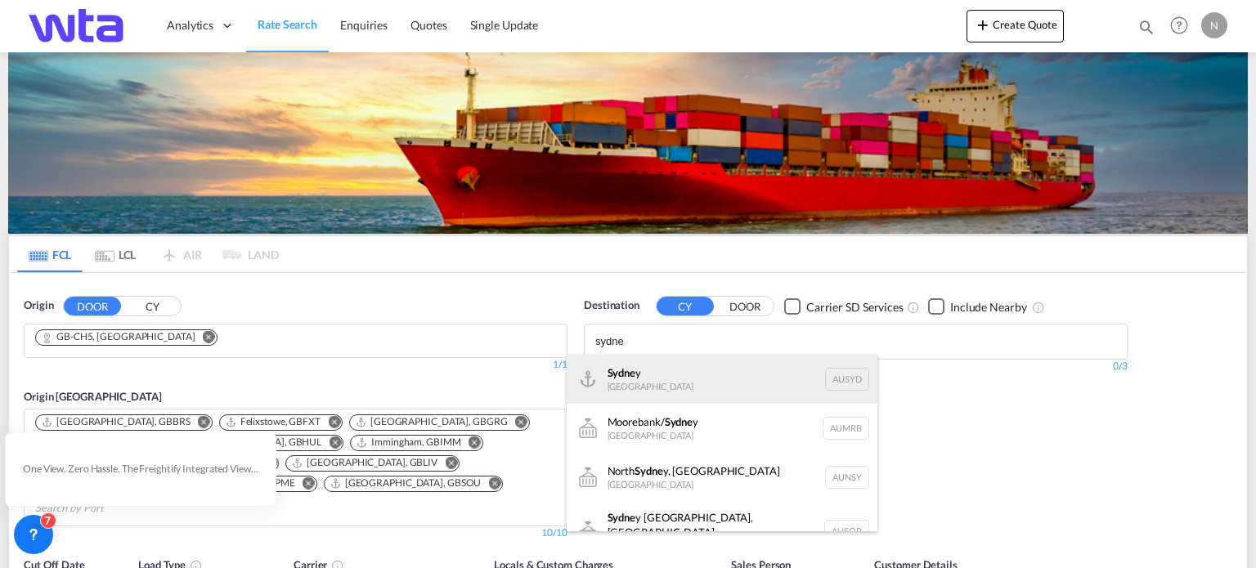
type input "sydne"
click at [654, 382] on div "Sydne y [GEOGRAPHIC_DATA] AUSYD" at bounding box center [722, 379] width 311 height 49
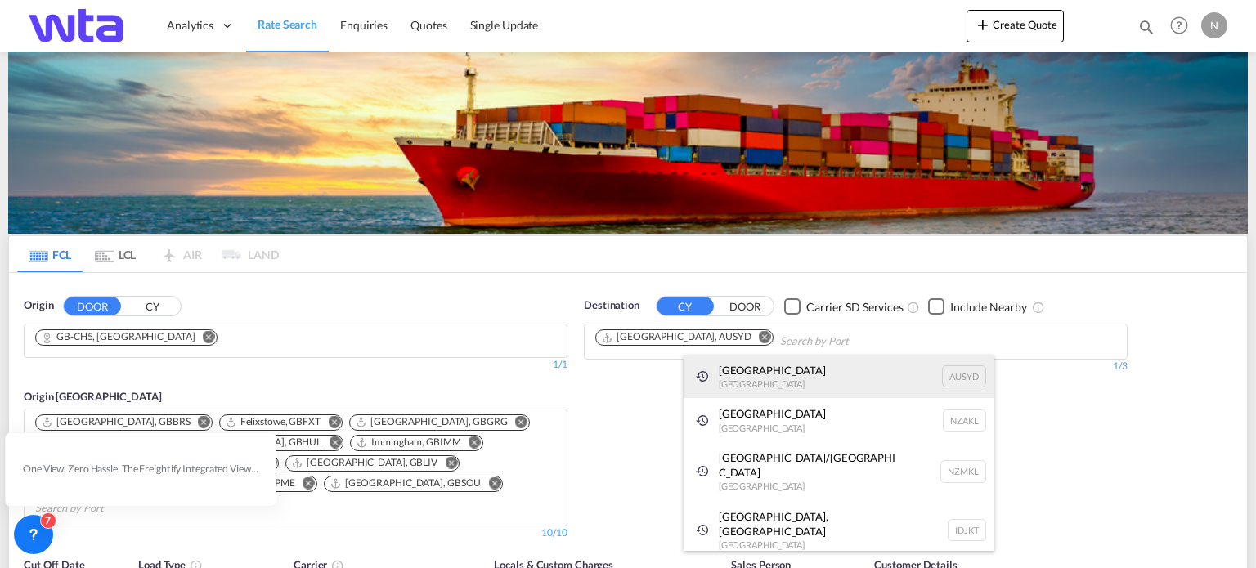
click at [800, 385] on div "[GEOGRAPHIC_DATA] [GEOGRAPHIC_DATA] AUSYD" at bounding box center [838, 377] width 311 height 44
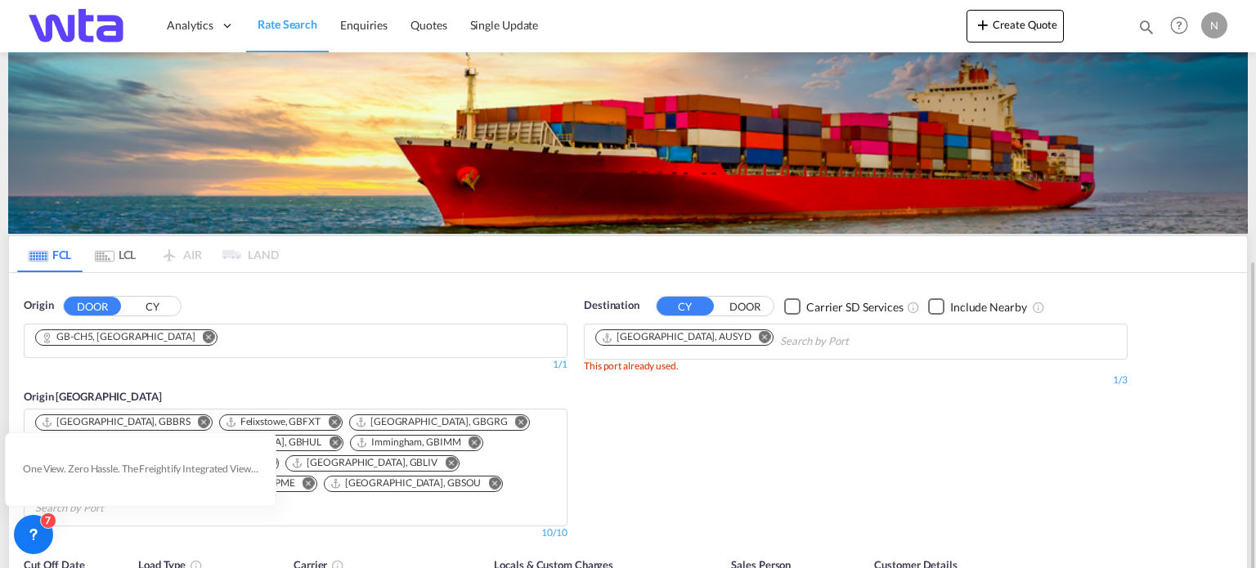
scroll to position [327, 0]
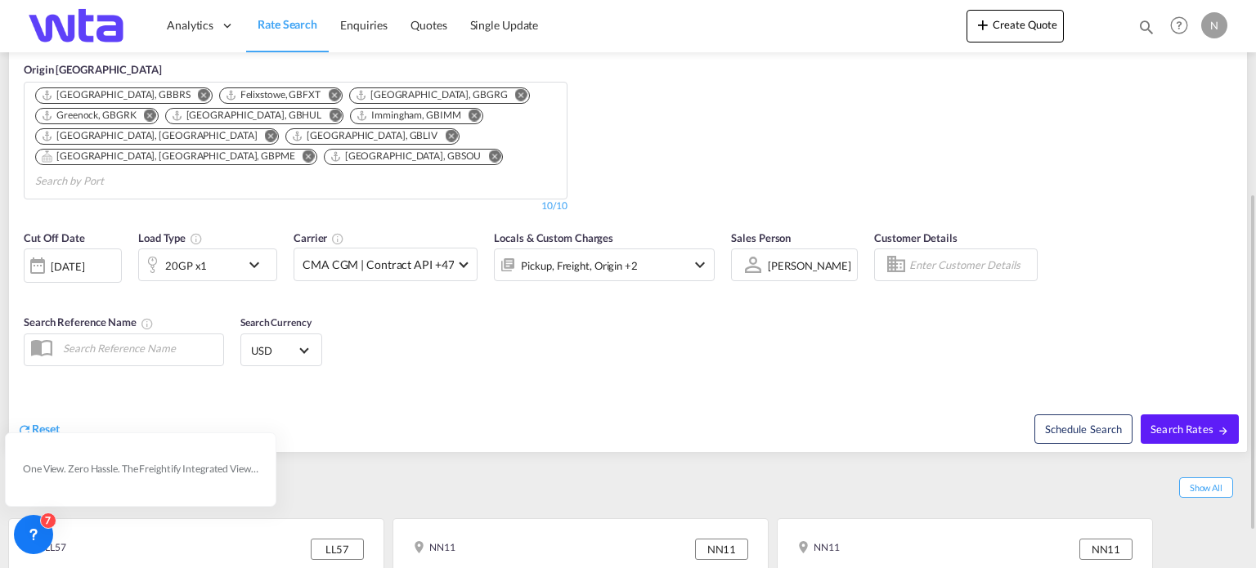
click at [263, 255] on md-icon "icon-chevron-down" at bounding box center [258, 265] width 28 height 20
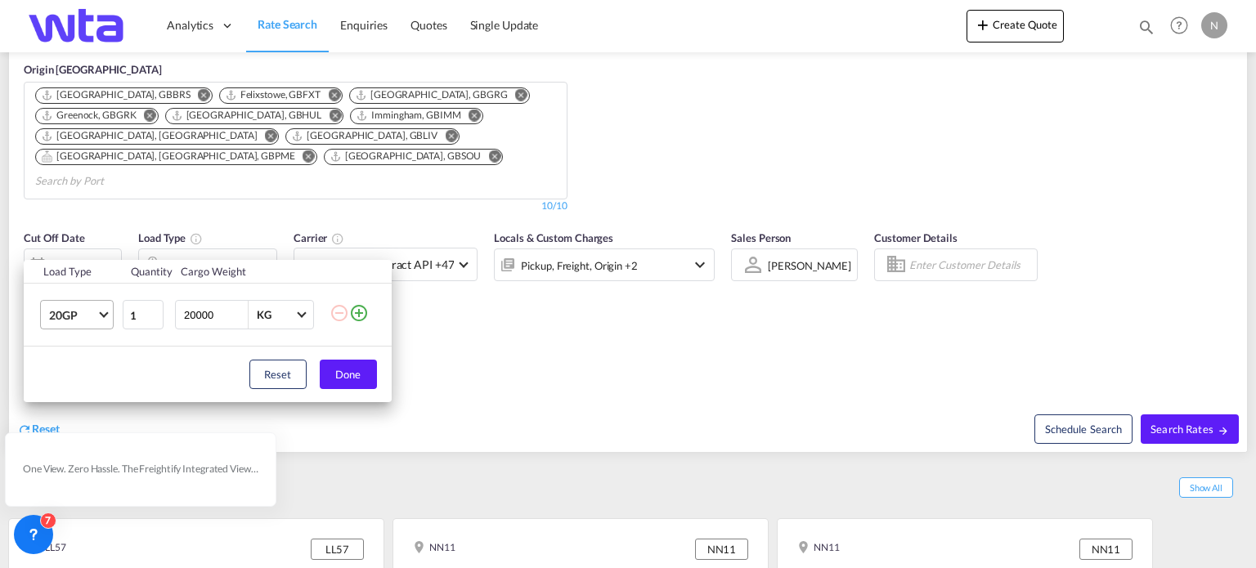
click at [101, 314] on span "Choose: \a20GP" at bounding box center [103, 313] width 9 height 9
click at [88, 387] on md-option "40HC" at bounding box center [90, 393] width 111 height 39
click at [370, 377] on button "Done" at bounding box center [348, 374] width 57 height 29
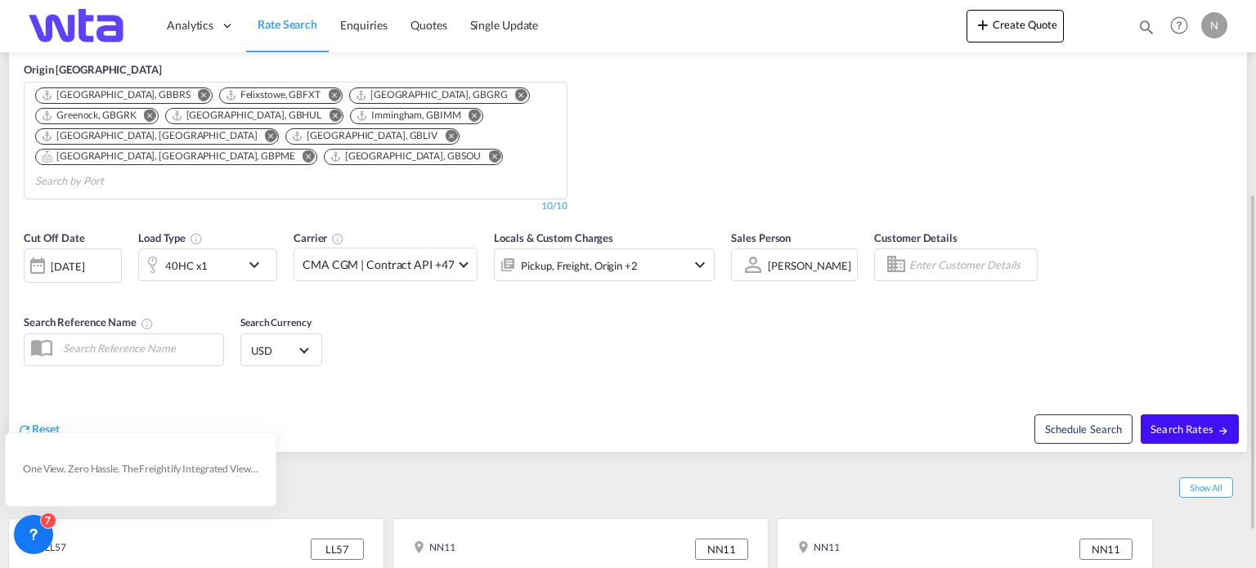
click at [1187, 423] on span "Search Rates" at bounding box center [1189, 429] width 78 height 13
type input "CH5 to AUSYD / [DATE]"
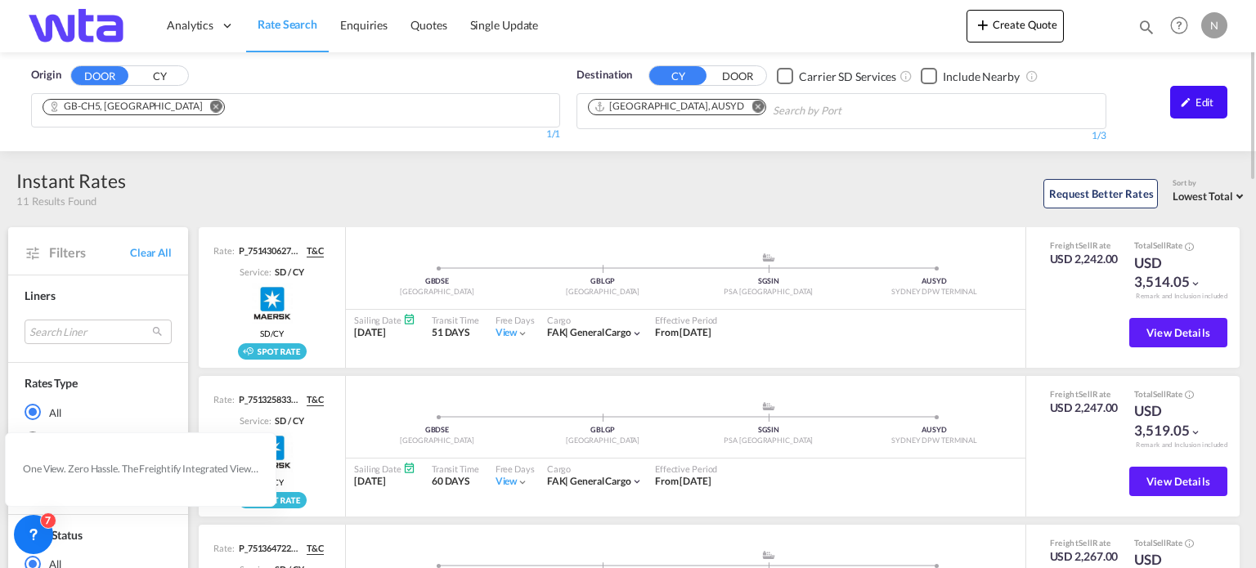
click at [1197, 107] on div "Edit" at bounding box center [1198, 102] width 57 height 33
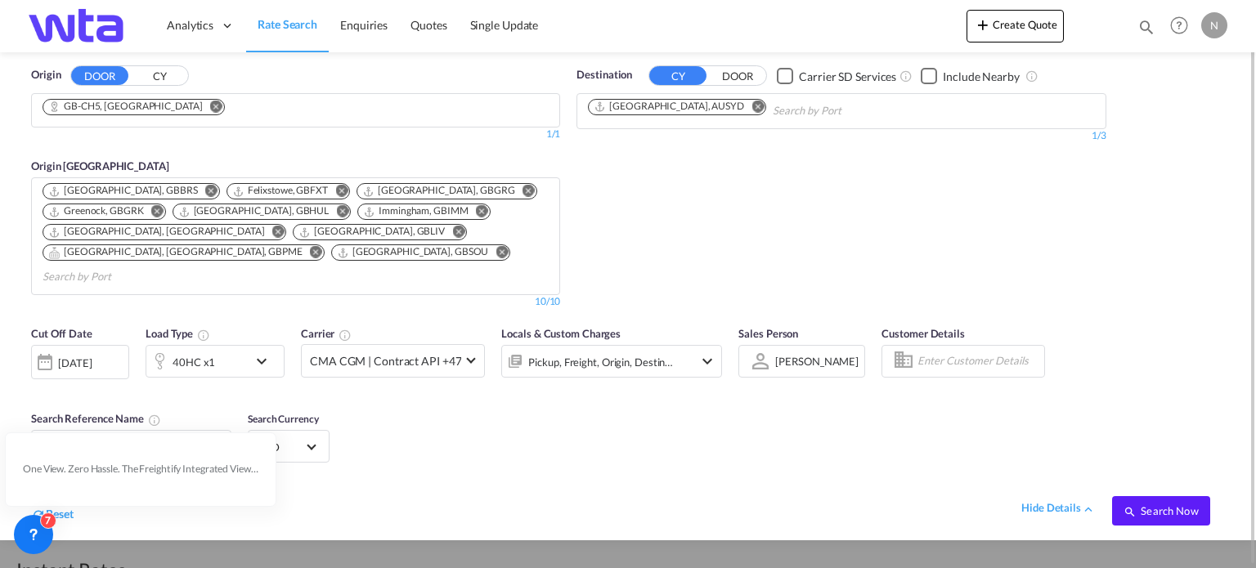
click at [304, 435] on md-select-value "USD" at bounding box center [289, 446] width 64 height 23
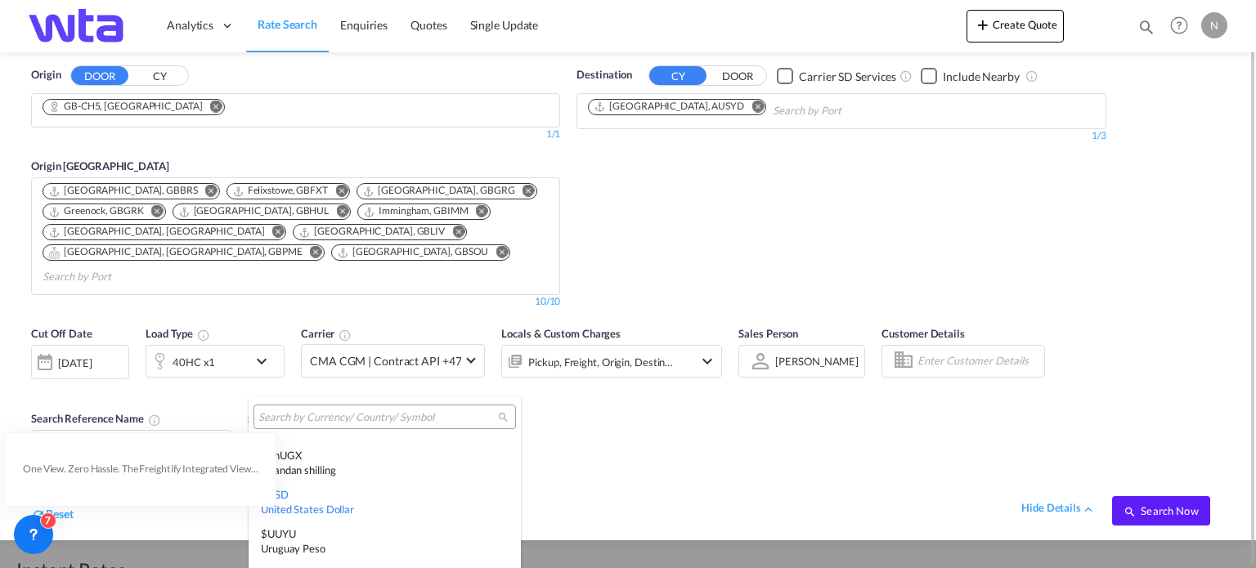
type md-option "USD"
type md-option "HTG"
type md-option "BYN"
click at [343, 421] on input "search" at bounding box center [378, 417] width 240 height 15
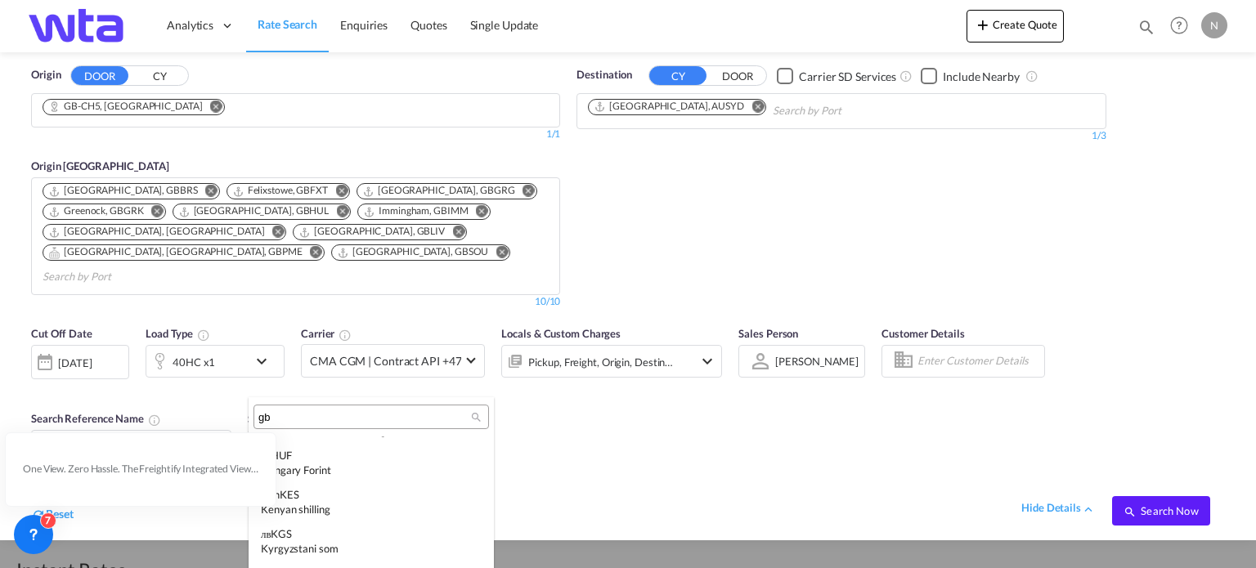
scroll to position [0, 0]
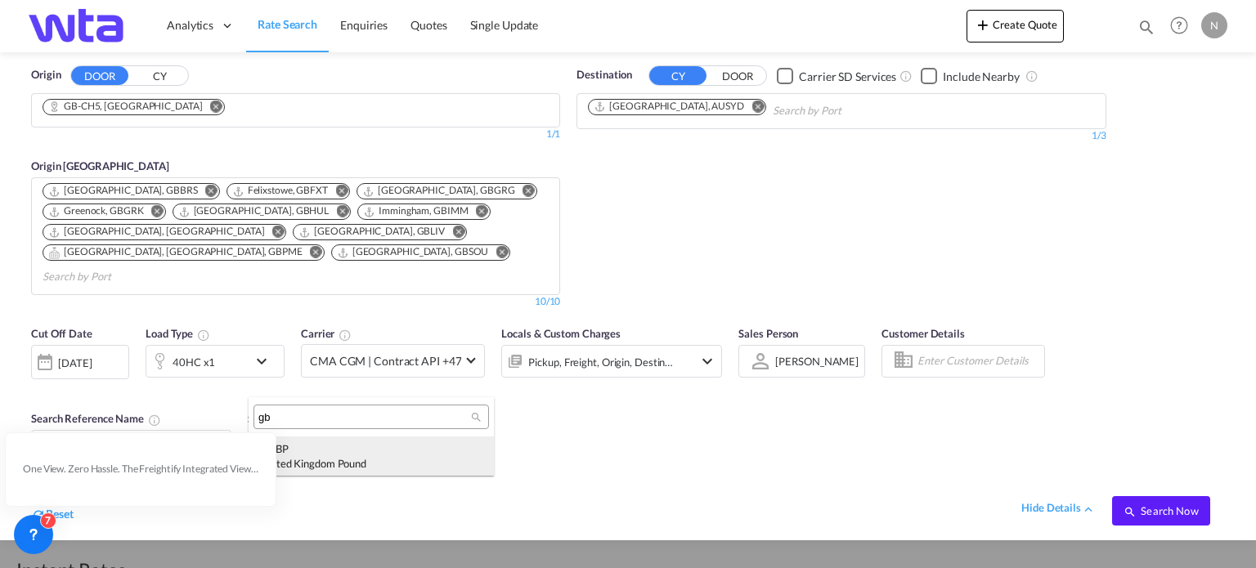
type input "gb"
click at [317, 450] on div "£ GBP [GEOGRAPHIC_DATA] Pound" at bounding box center [371, 455] width 221 height 29
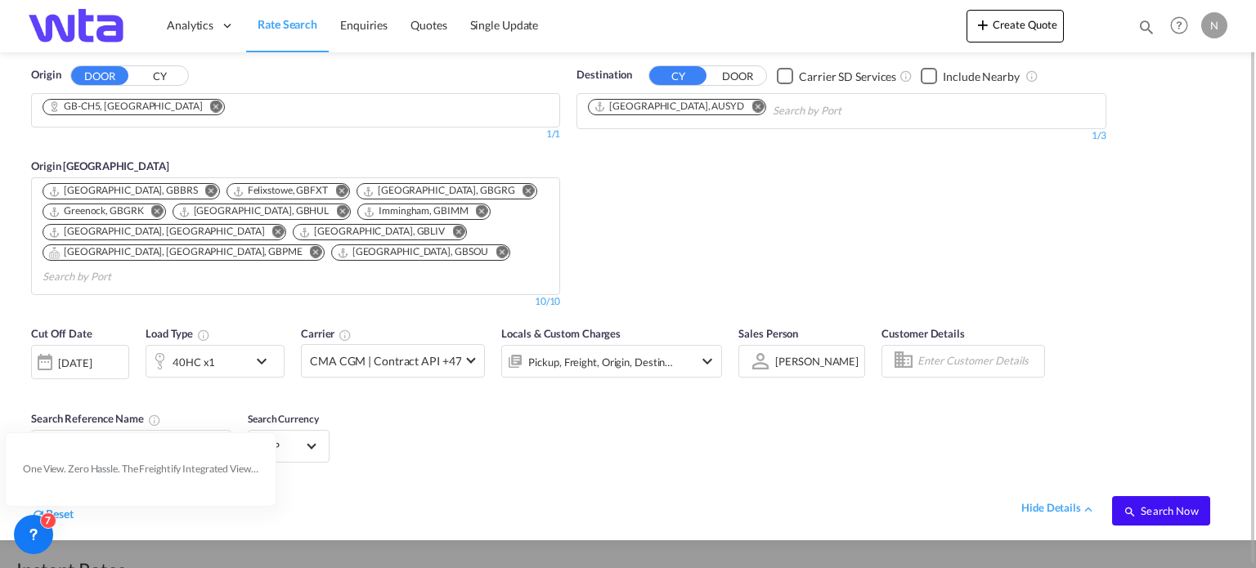
click at [1140, 504] on span "Search Now" at bounding box center [1160, 510] width 74 height 13
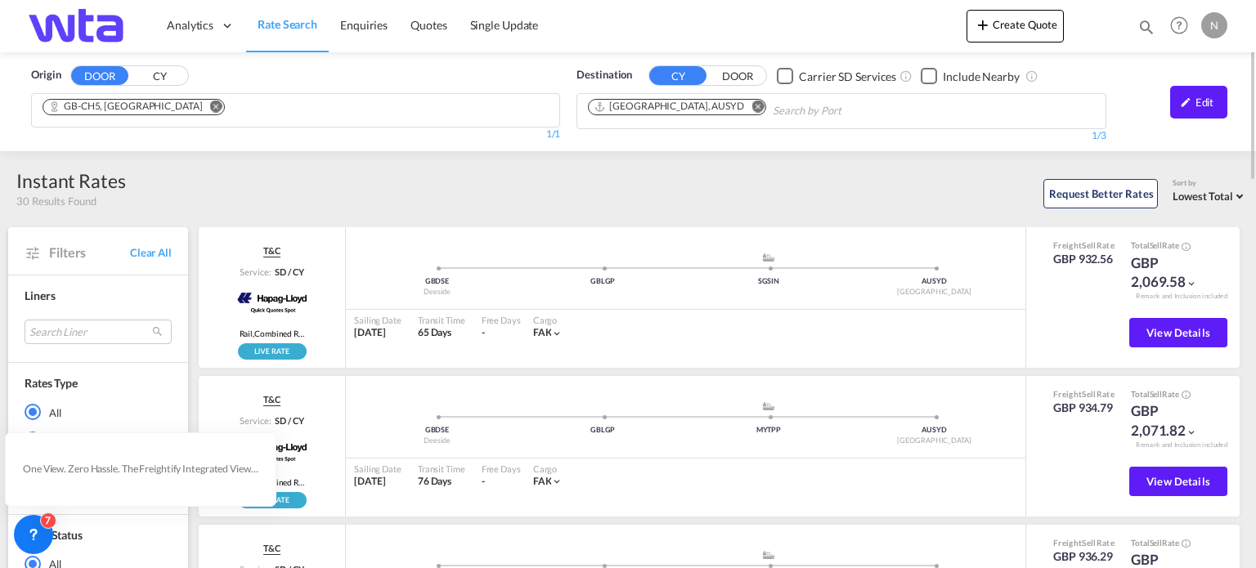
click at [272, 23] on span "Rate Search" at bounding box center [288, 24] width 60 height 14
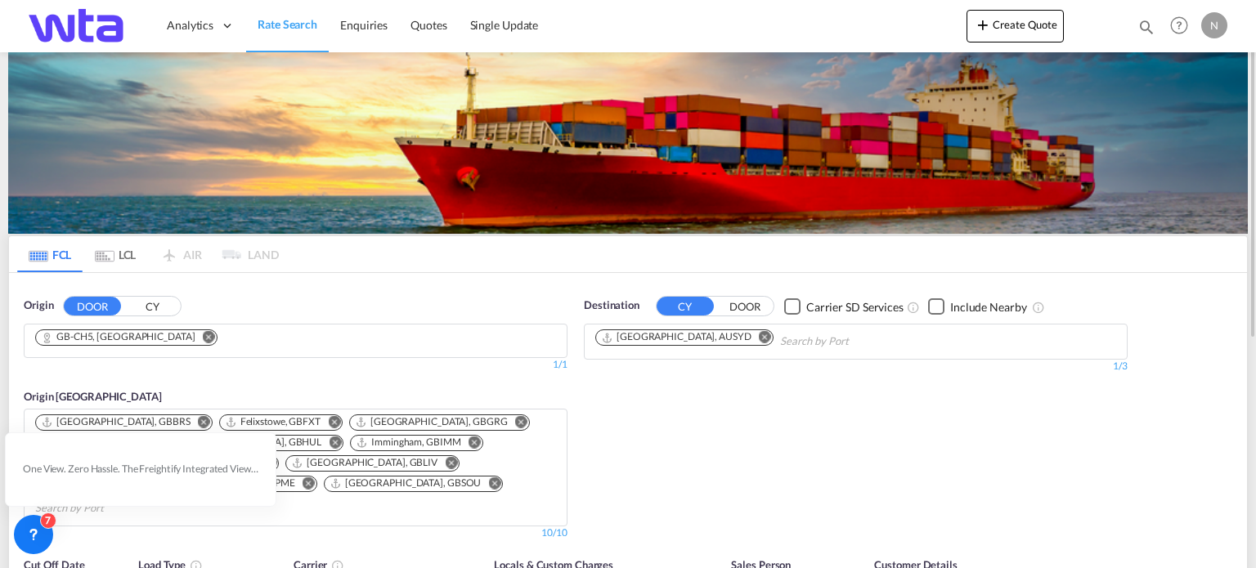
click at [759, 334] on md-icon "Remove" at bounding box center [765, 337] width 12 height 12
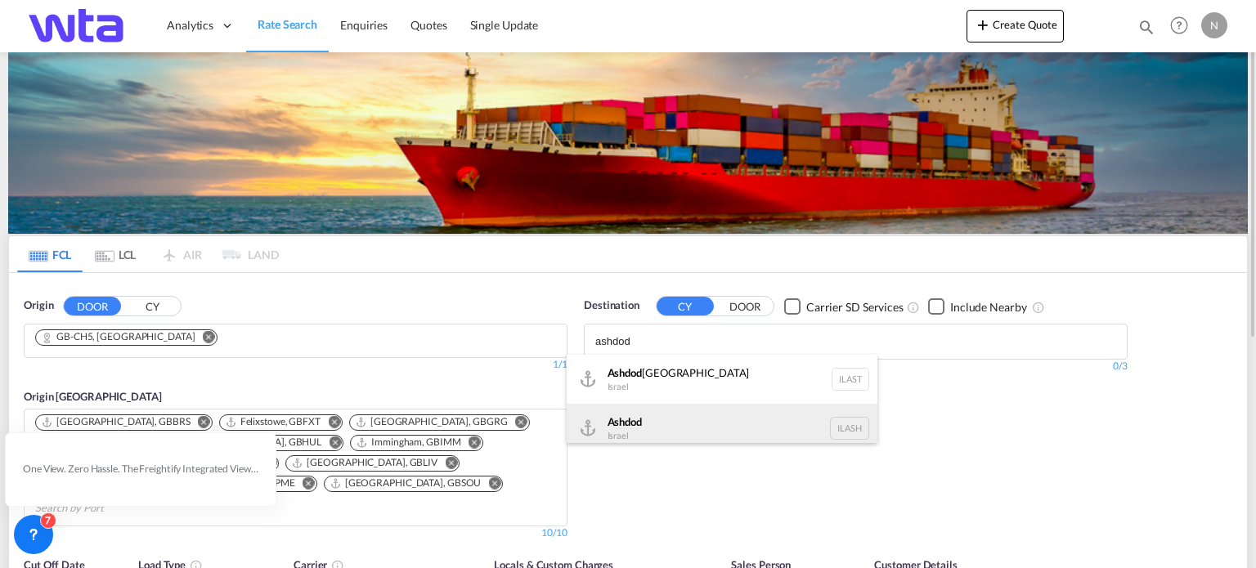
type input "ashdod"
click at [652, 437] on div "Ashdod [GEOGRAPHIC_DATA] [GEOGRAPHIC_DATA]" at bounding box center [722, 428] width 311 height 49
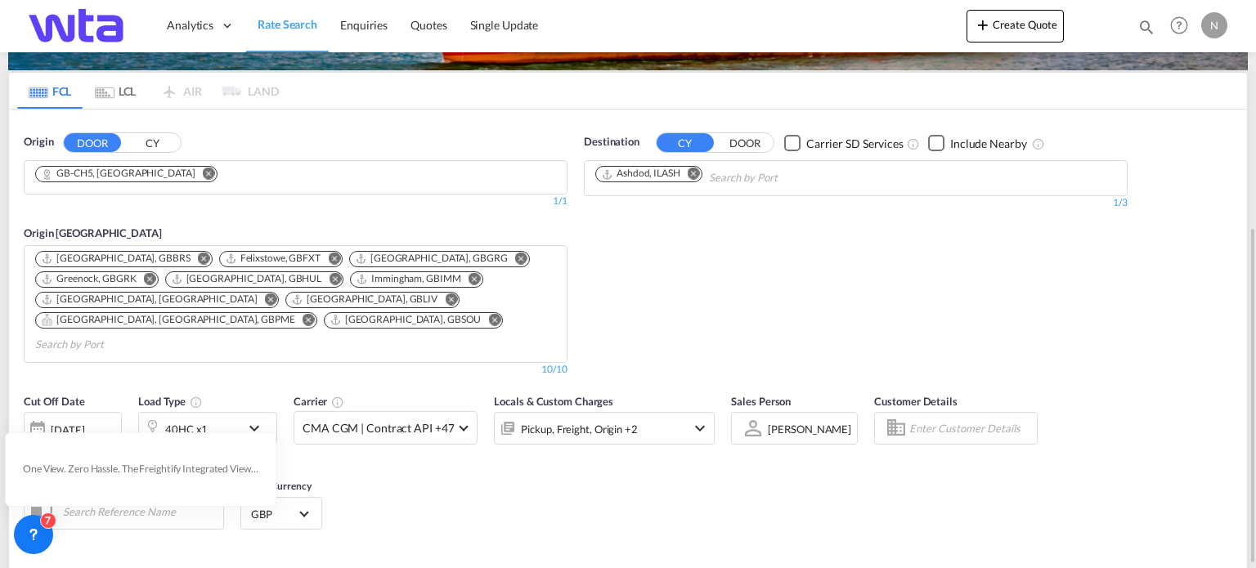
scroll to position [245, 0]
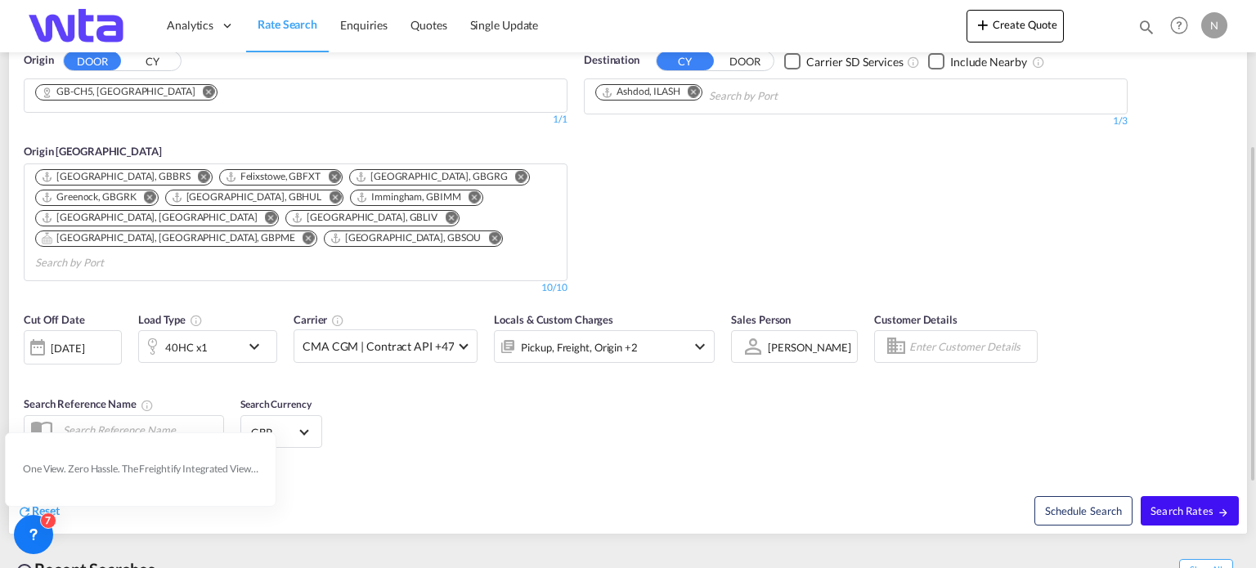
click at [1167, 504] on span "Search Rates" at bounding box center [1189, 510] width 78 height 13
type input "CH5 to ILASH / [DATE]"
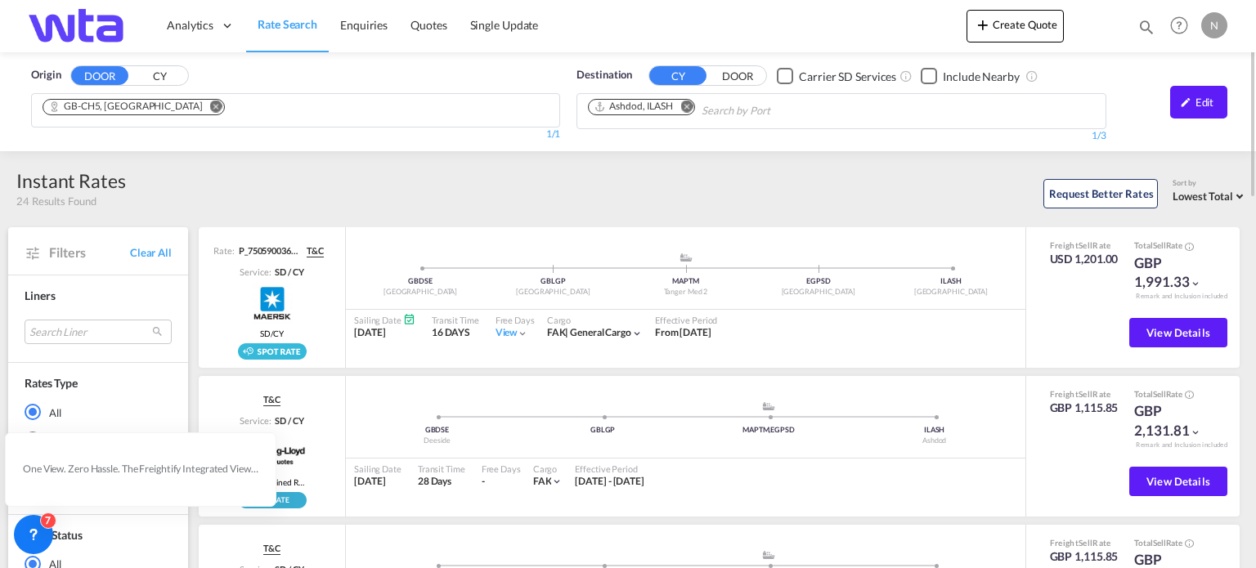
click at [297, 15] on link "Rate Search" at bounding box center [287, 25] width 83 height 53
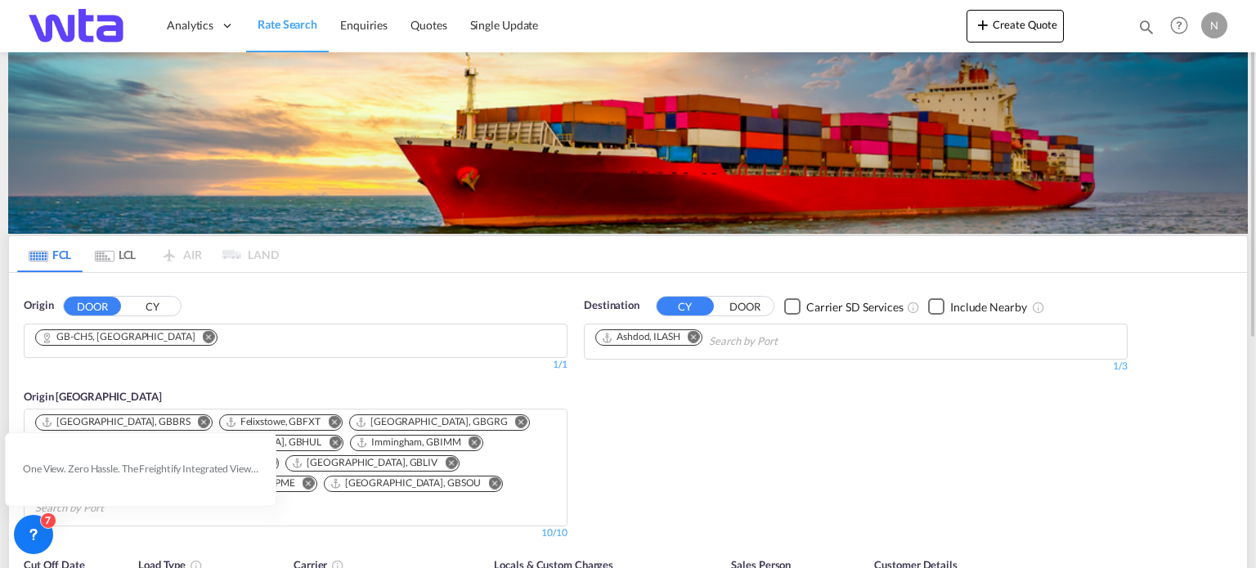
click at [692, 338] on md-icon "Remove" at bounding box center [694, 337] width 12 height 12
click at [621, 339] on body "Analytics Reports Dashboard Rate Search Enquiries Quotes" at bounding box center [628, 284] width 1256 height 568
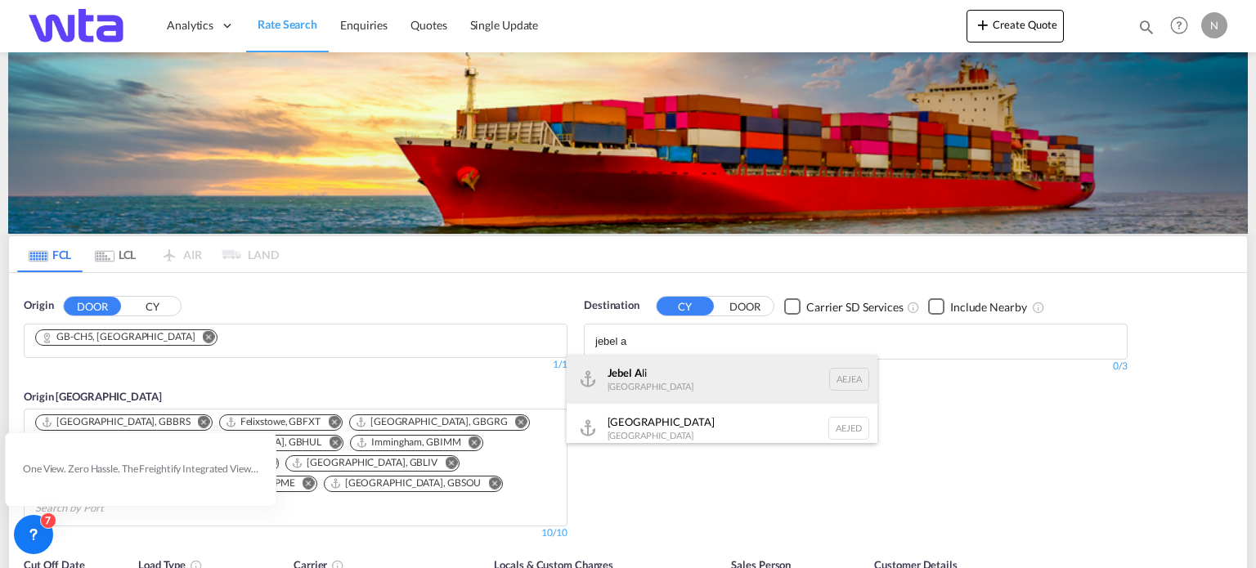
type input "jebel a"
click at [634, 379] on div "Jebel A li [GEOGRAPHIC_DATA] [GEOGRAPHIC_DATA]" at bounding box center [722, 379] width 311 height 49
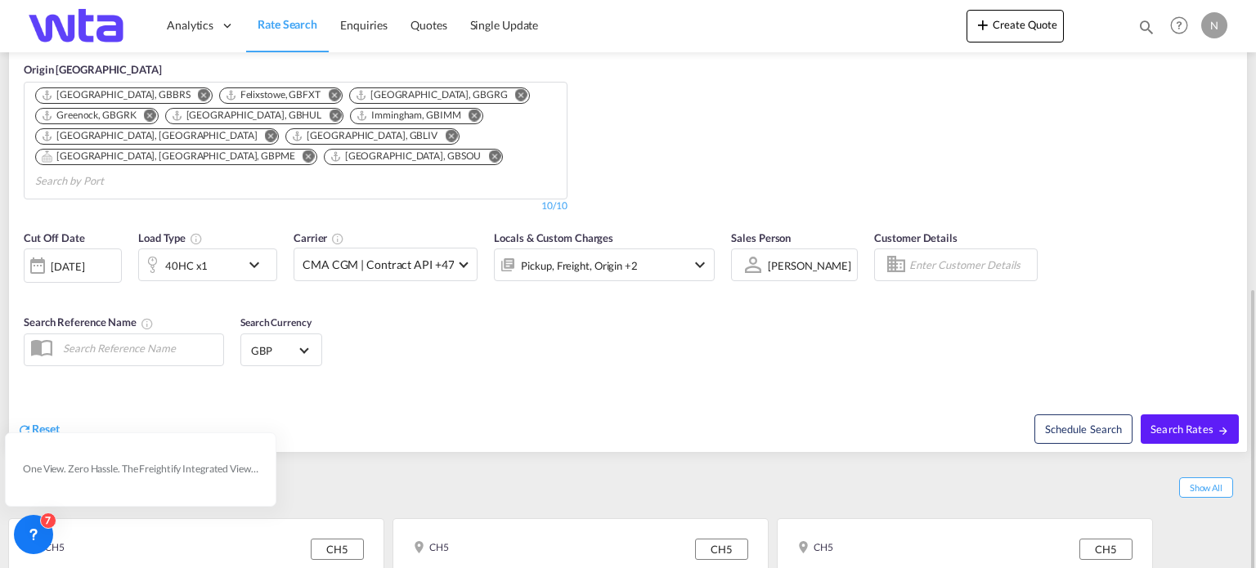
scroll to position [386, 0]
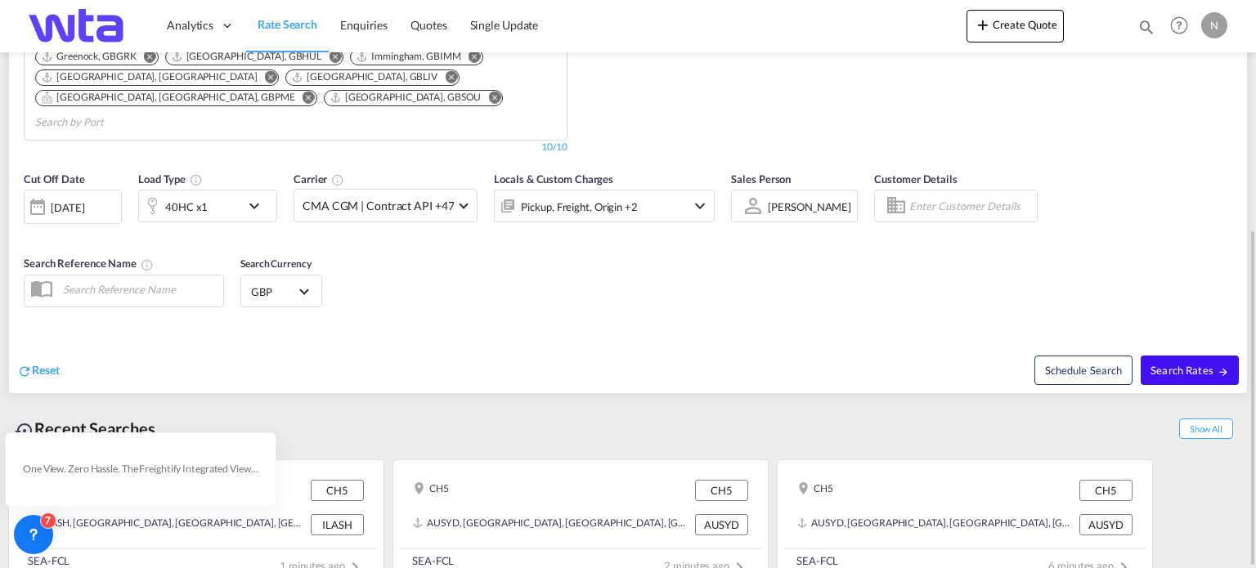
click at [1171, 364] on span "Search Rates" at bounding box center [1189, 370] width 78 height 13
type input "CH5 to AEJEA / [DATE]"
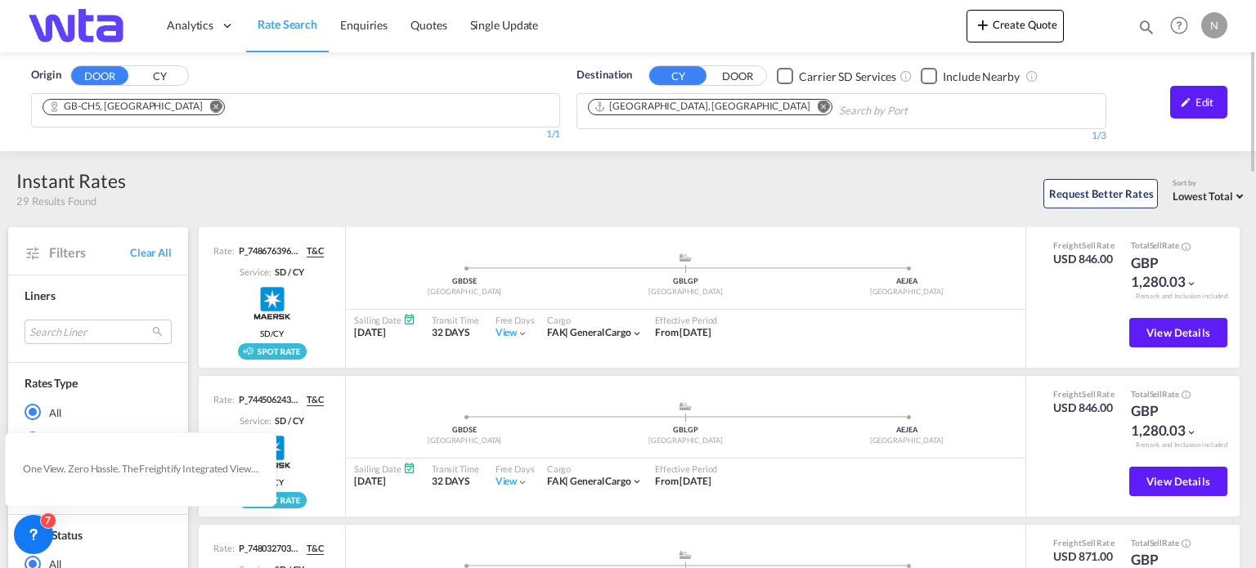
click at [298, 24] on span "Rate Search" at bounding box center [288, 24] width 60 height 14
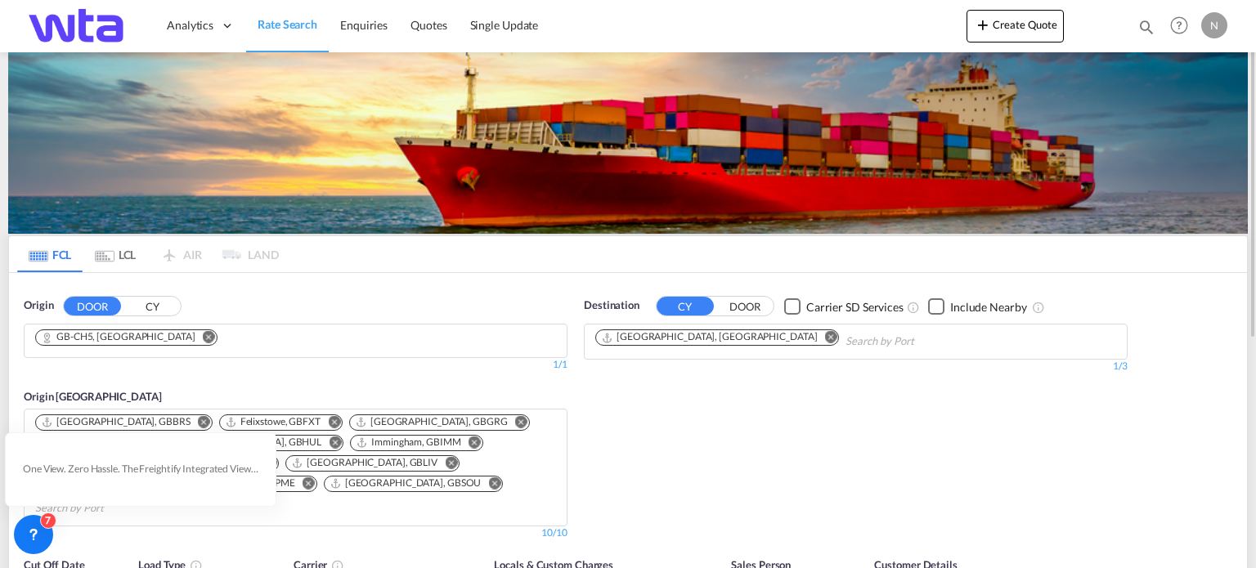
click at [825, 334] on md-icon "Remove" at bounding box center [831, 337] width 12 height 12
click at [632, 339] on input "Chips input." at bounding box center [672, 342] width 155 height 26
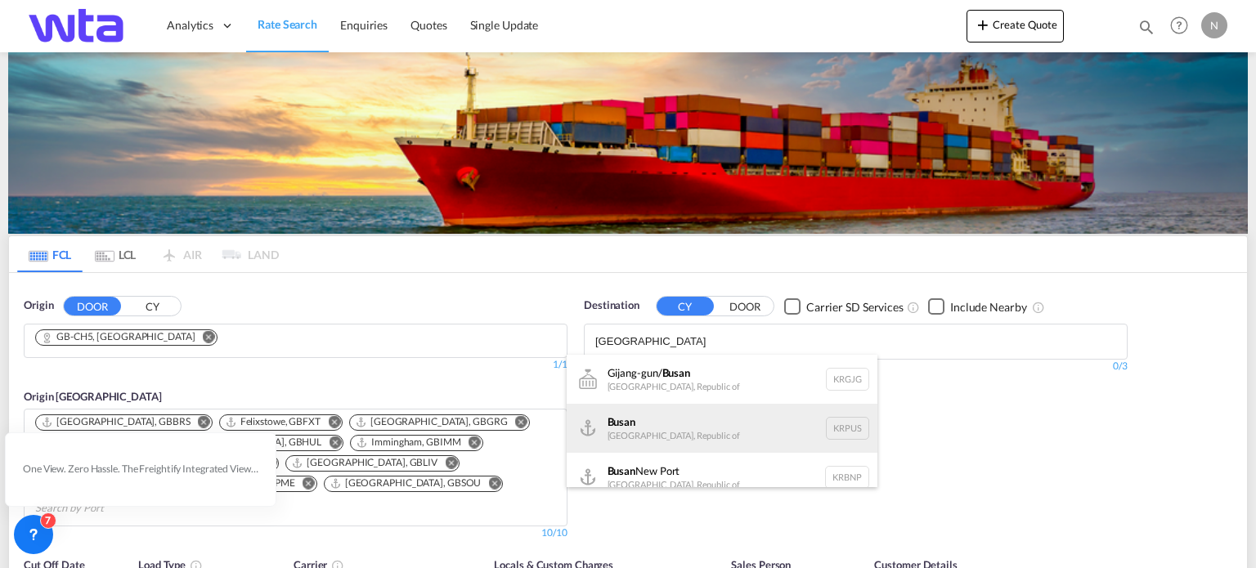
type input "[GEOGRAPHIC_DATA]"
click at [628, 426] on div "Busan Korea, Republic of KRPUS" at bounding box center [722, 428] width 311 height 49
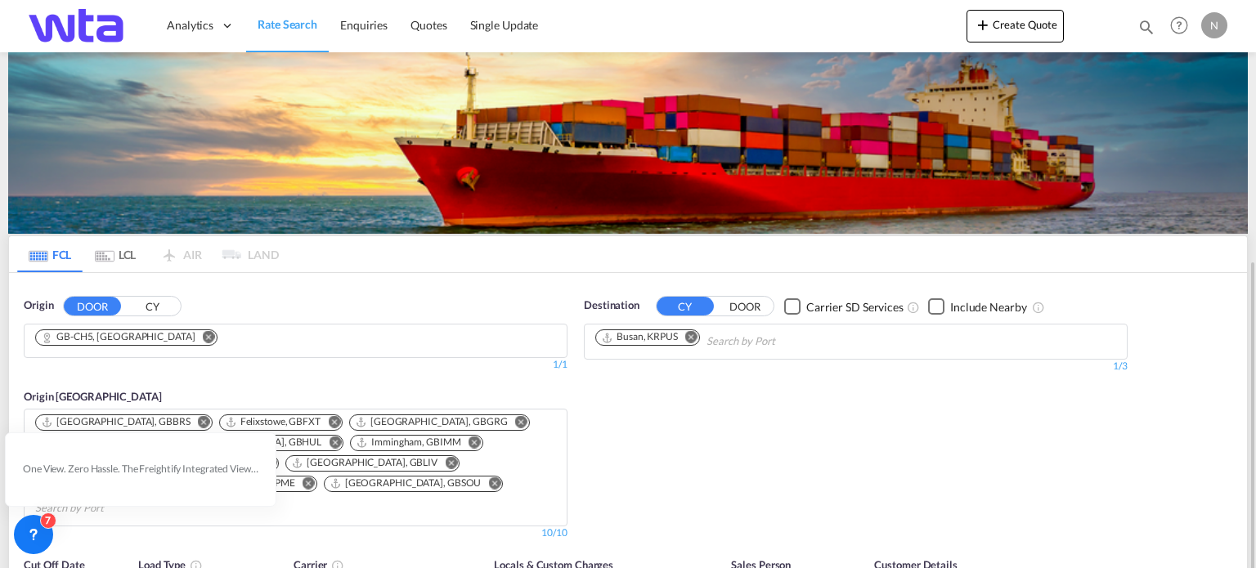
scroll to position [245, 0]
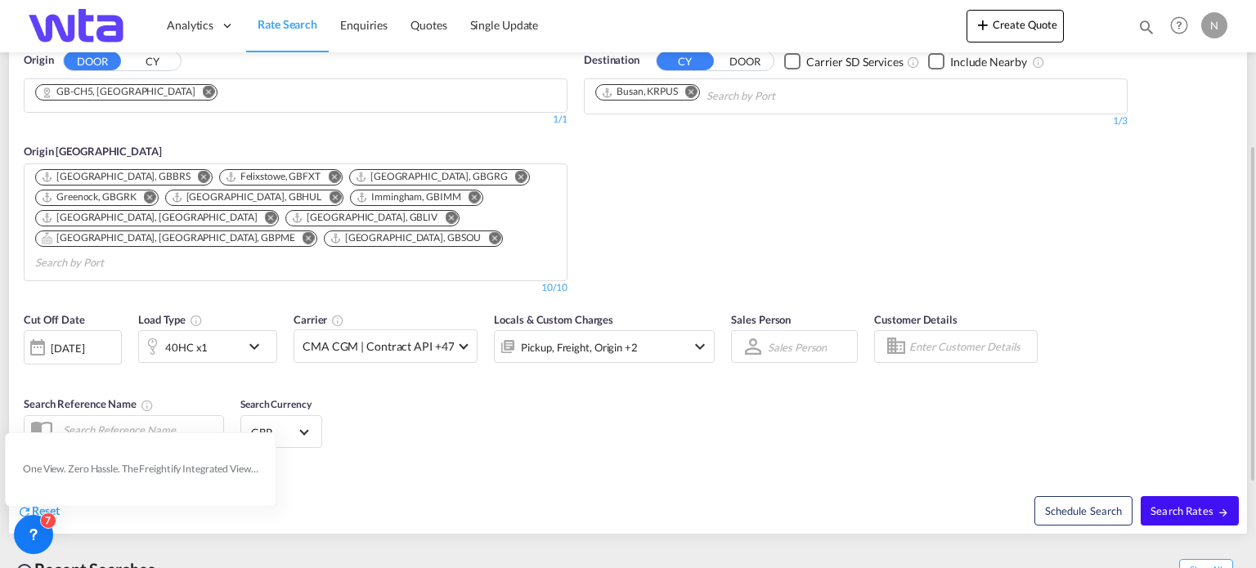
click at [1174, 504] on span "Search Rates" at bounding box center [1189, 510] width 78 height 13
type input "CH5 to KRPUS / [DATE]"
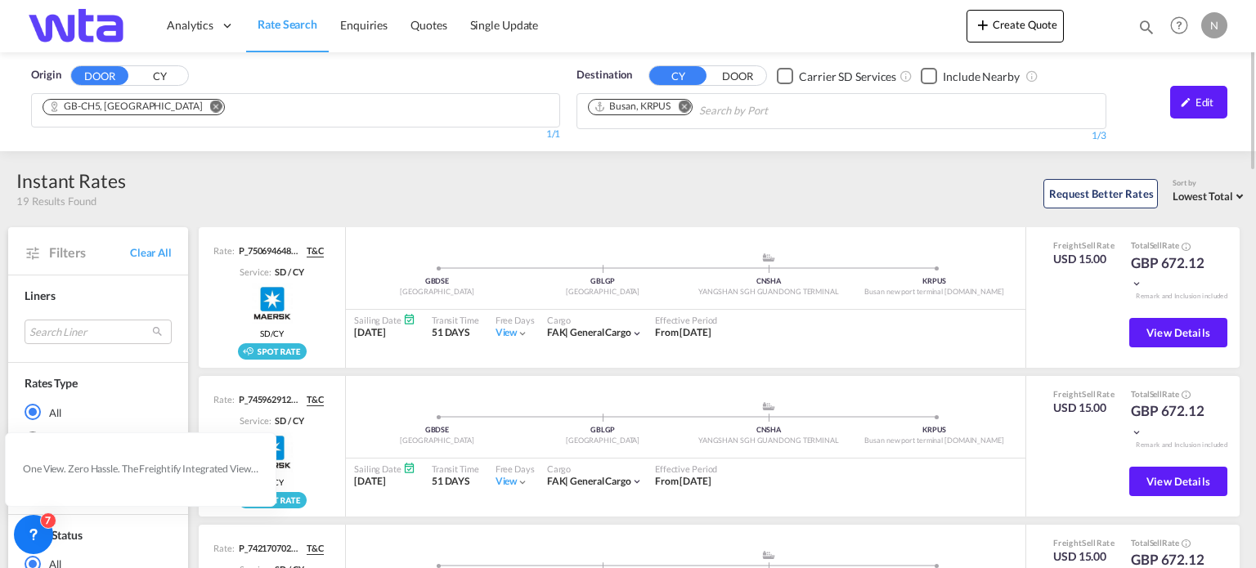
click at [210, 108] on md-icon "Remove" at bounding box center [216, 107] width 12 height 12
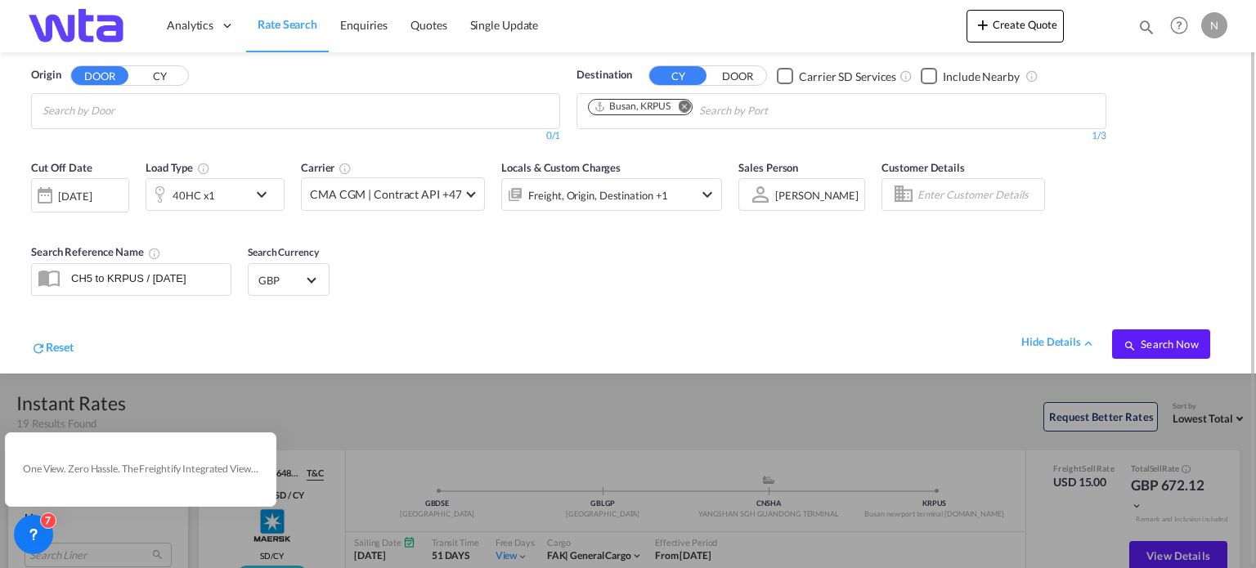
click at [99, 104] on body "Analytics Reports Dashboard Rate Search Enquiries Quotes" at bounding box center [628, 284] width 1256 height 568
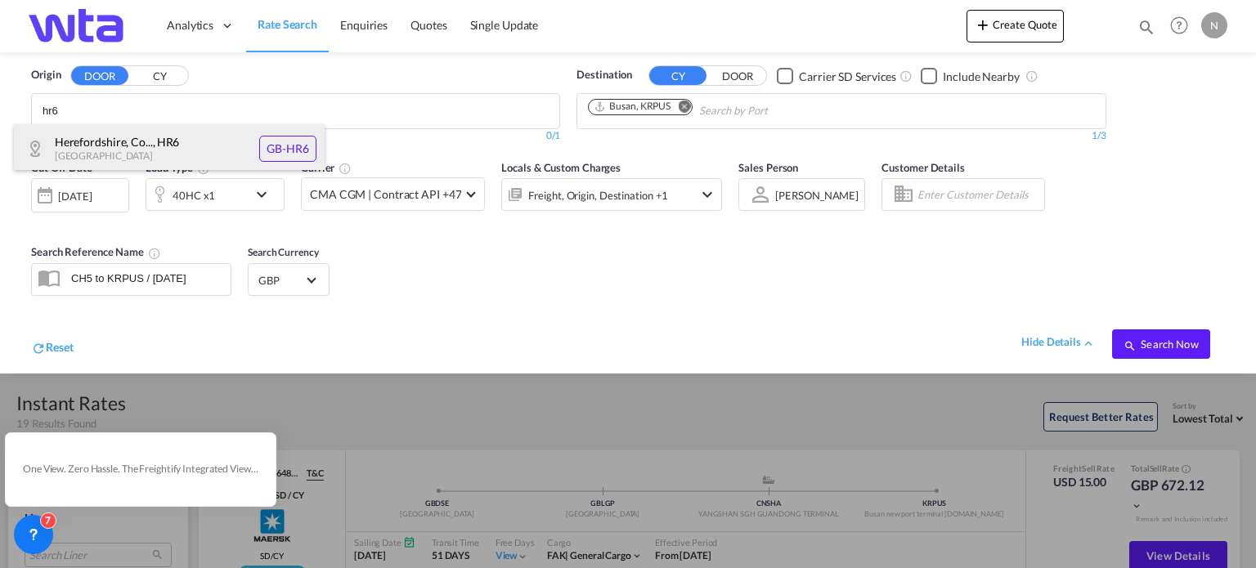
type input "hr6"
click at [279, 144] on div "Herefordshire, Co... , HR6 [GEOGRAPHIC_DATA] [GEOGRAPHIC_DATA]-HR6" at bounding box center [169, 148] width 311 height 49
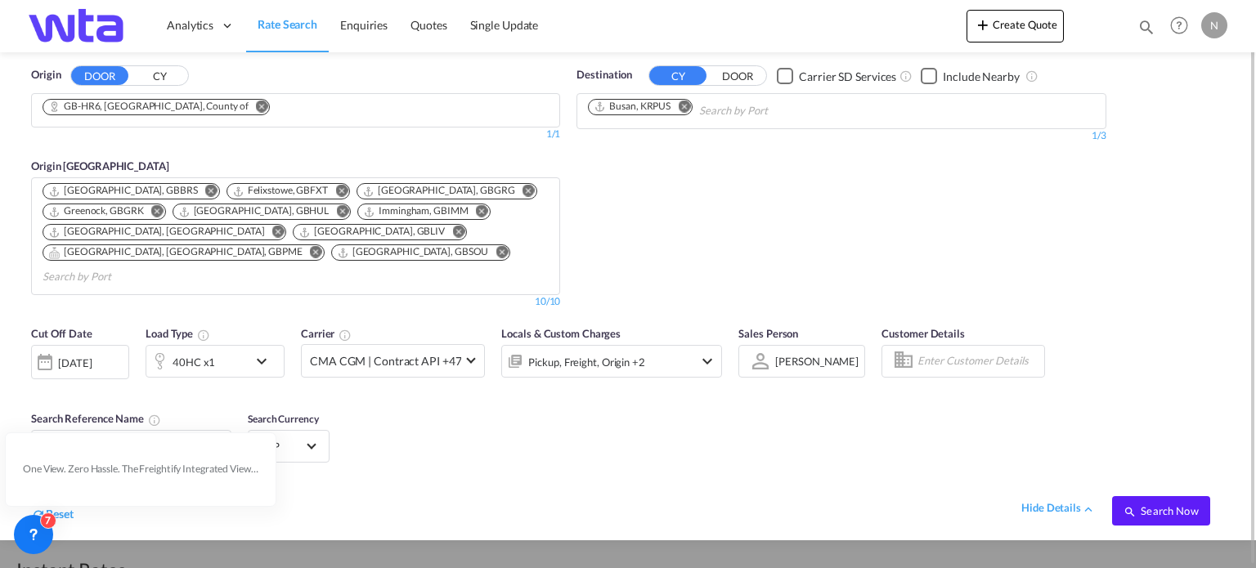
click at [686, 110] on md-icon "Remove" at bounding box center [684, 107] width 12 height 12
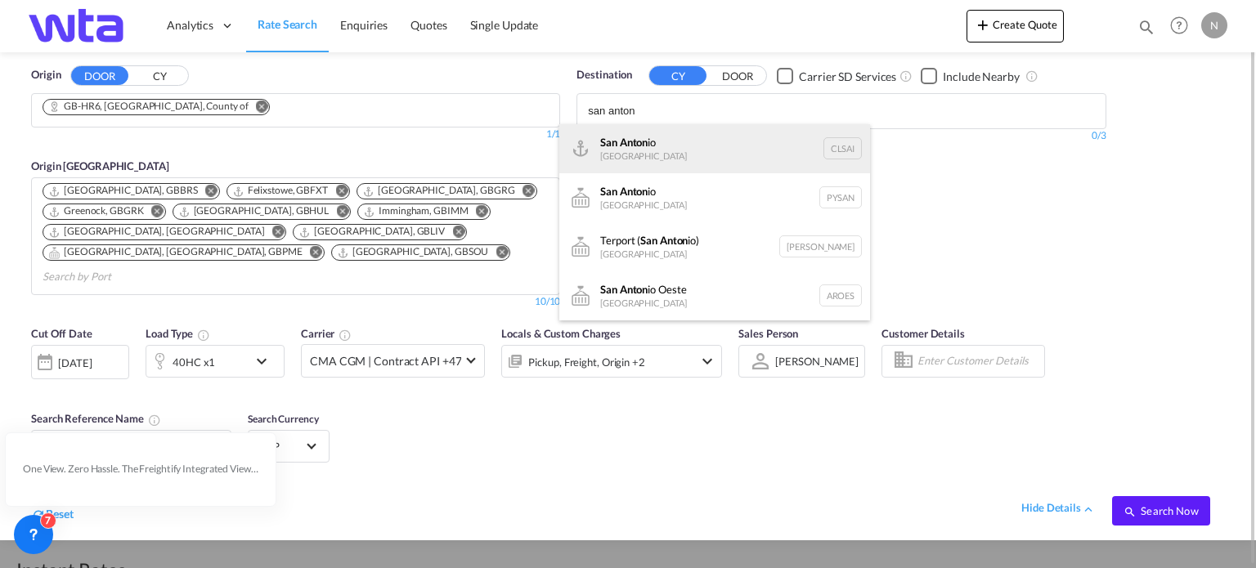
type input "san anton"
click at [634, 148] on div "San Anton io [GEOGRAPHIC_DATA] CLSAI" at bounding box center [714, 148] width 311 height 49
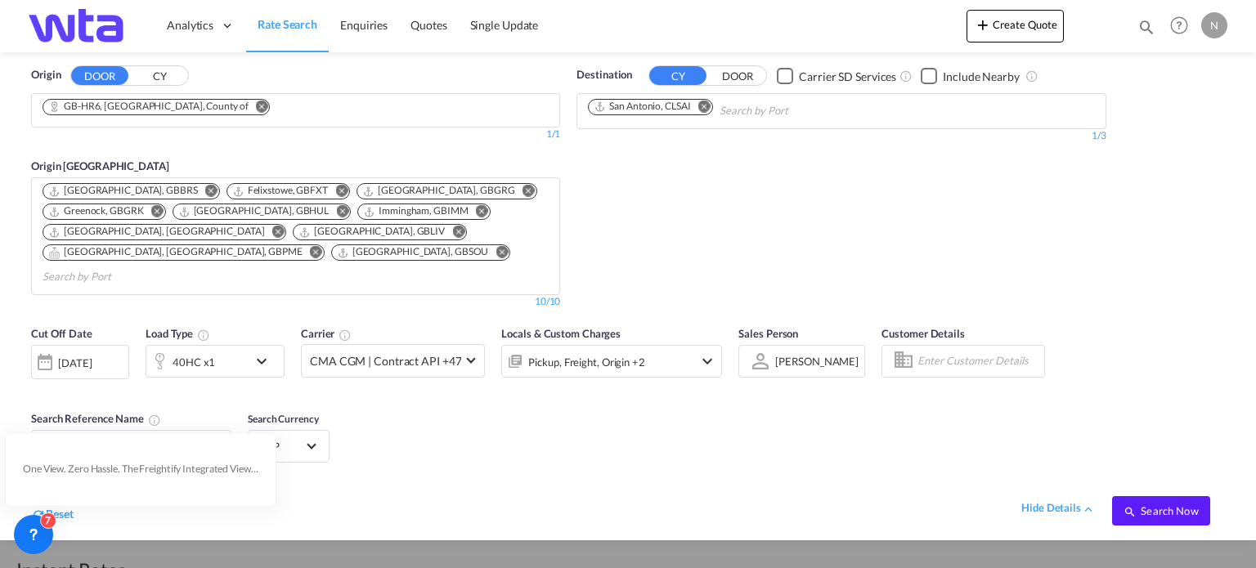
click at [1158, 504] on span "Search Now" at bounding box center [1160, 510] width 74 height 13
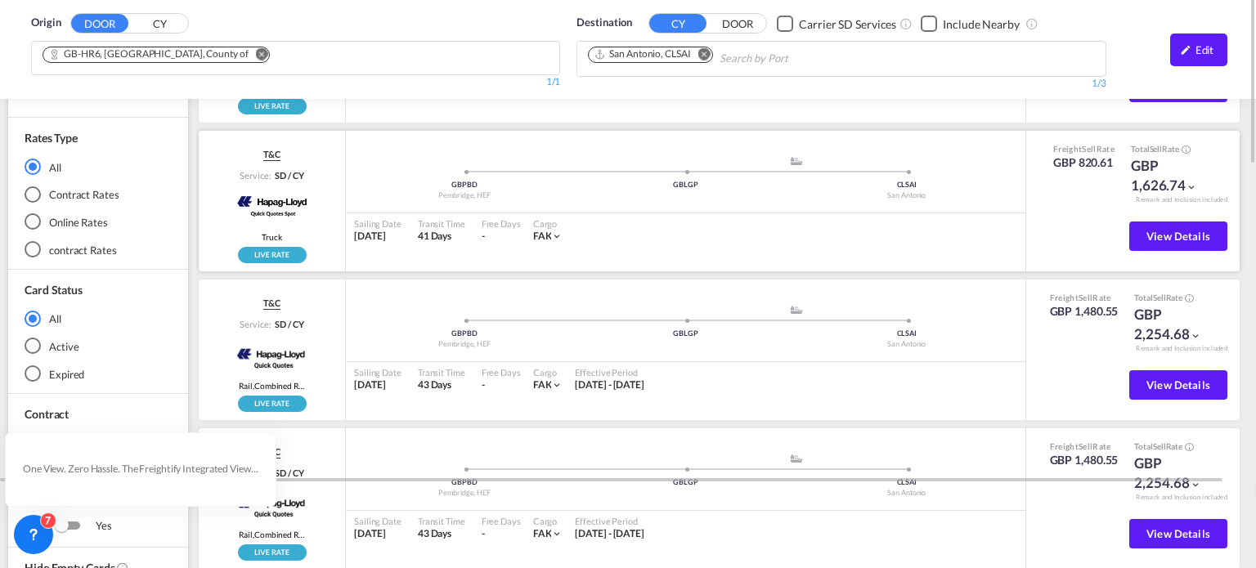
scroll to position [164, 0]
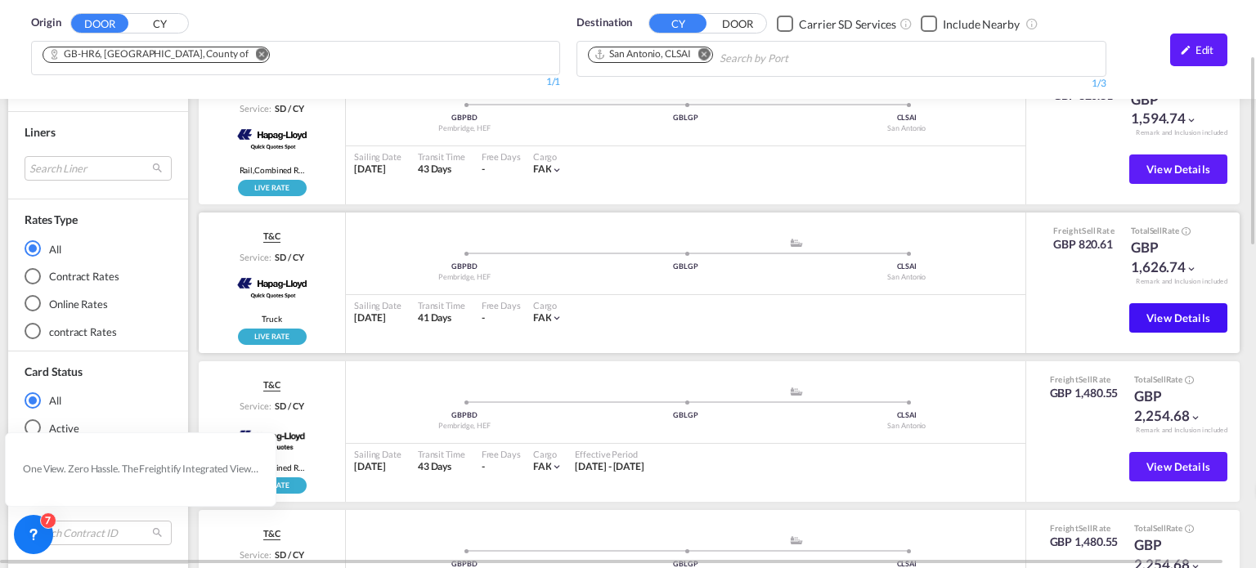
click at [1173, 311] on span "View Details" at bounding box center [1178, 317] width 64 height 13
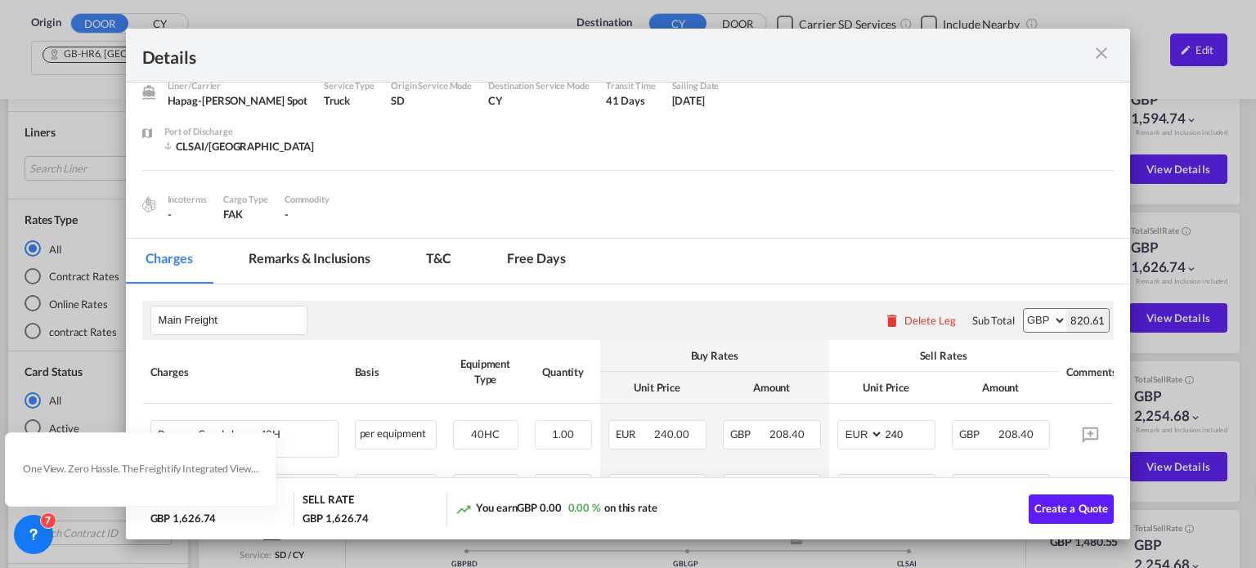
scroll to position [0, 0]
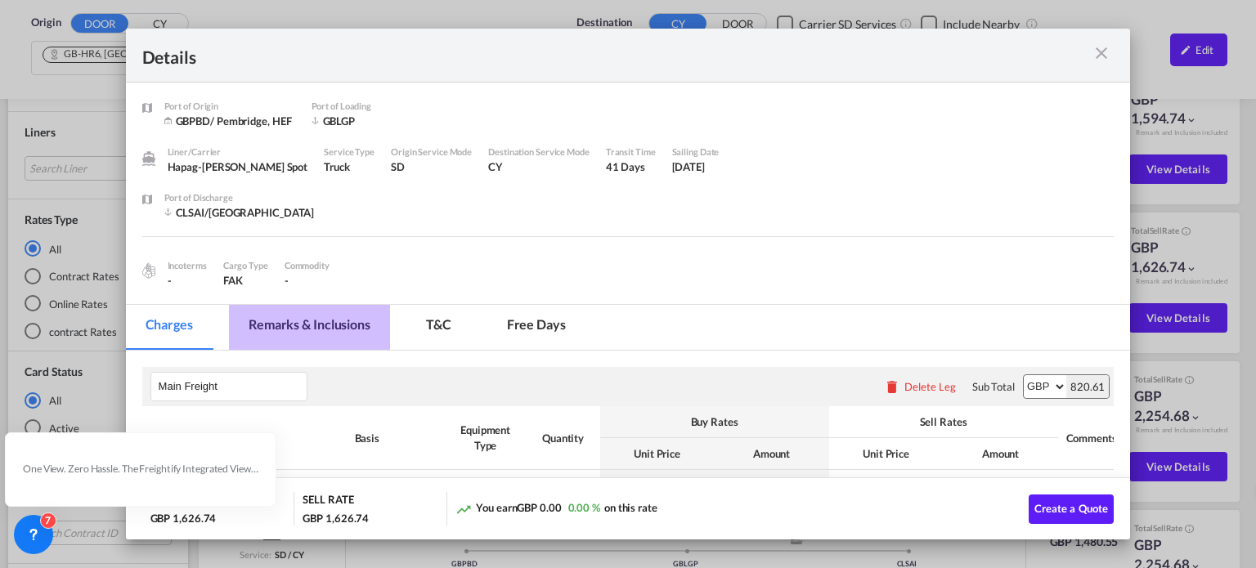
click at [332, 331] on md-tab-item "Remarks & Inclusions" at bounding box center [309, 327] width 161 height 45
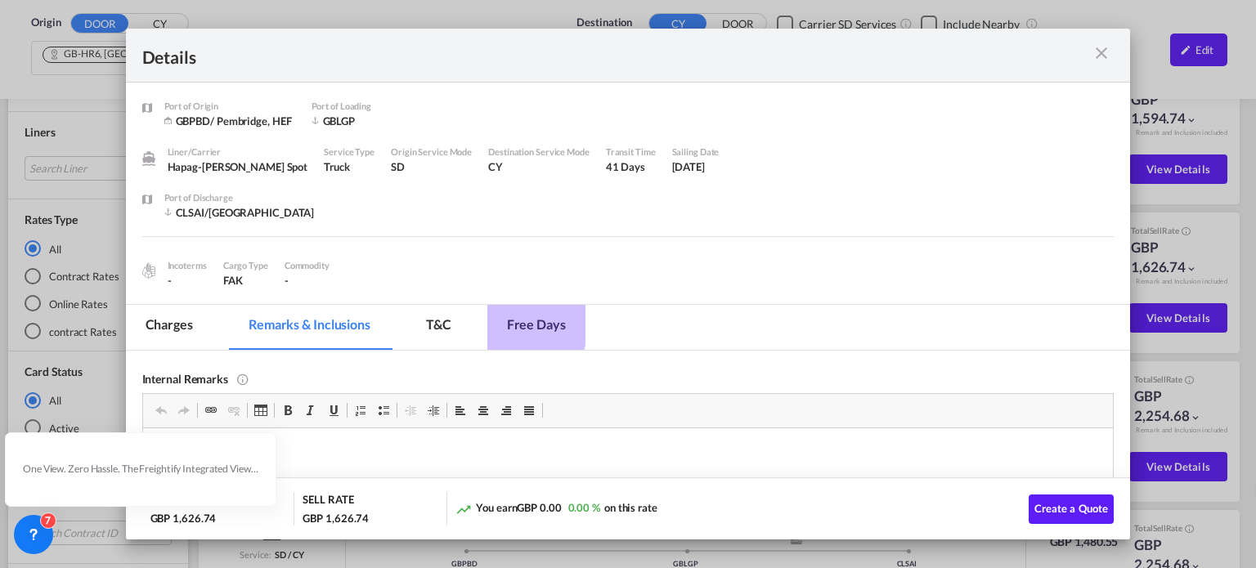
click at [513, 323] on md-tab-item "Free days" at bounding box center [536, 327] width 98 height 45
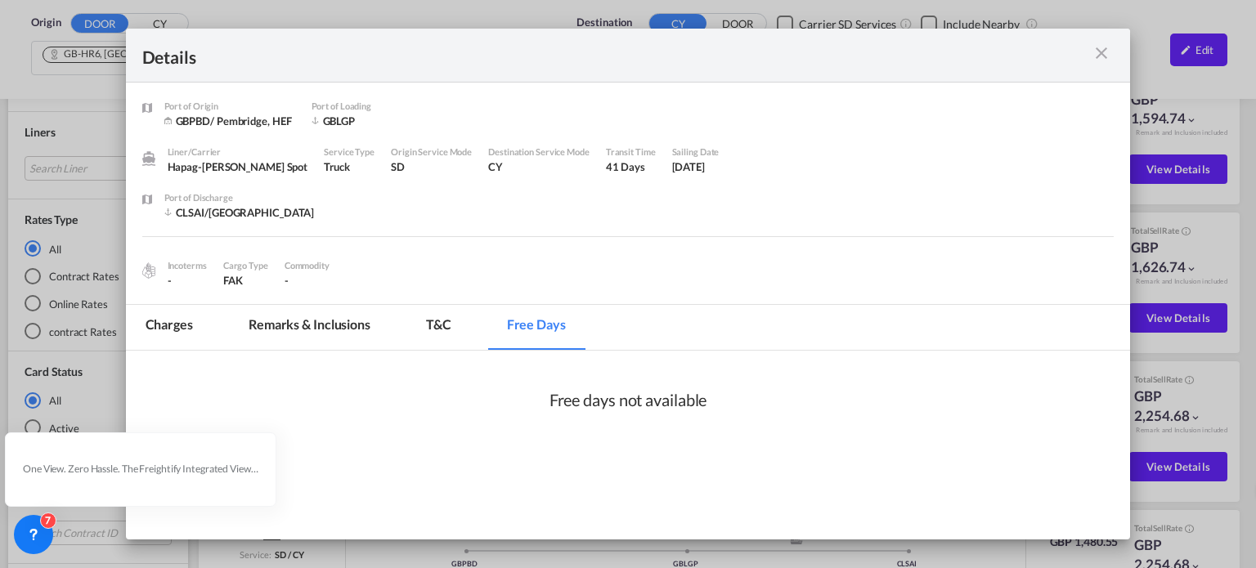
click at [429, 322] on md-tab-item "T&C" at bounding box center [438, 327] width 65 height 45
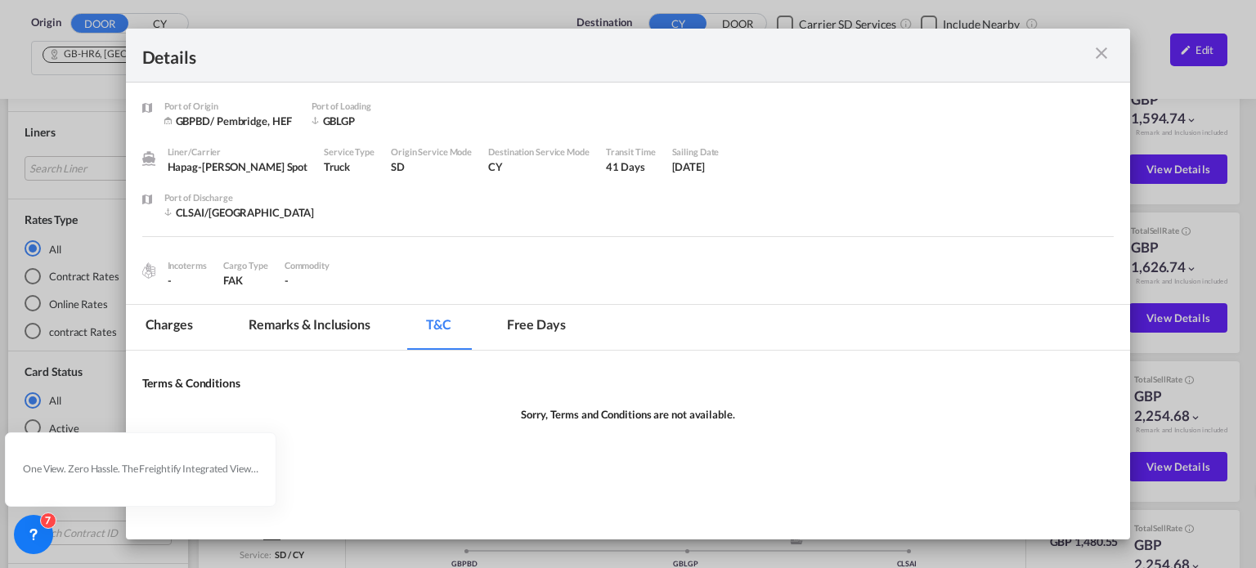
click at [1099, 55] on md-icon "icon-close m-3 fg-AAA8AD cursor" at bounding box center [1101, 53] width 20 height 20
